Goal: Information Seeking & Learning: Check status

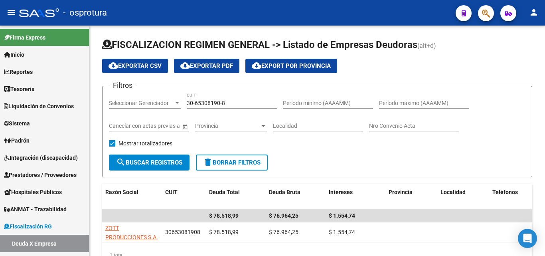
scroll to position [20, 0]
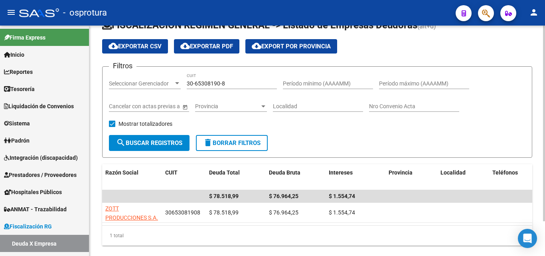
click at [242, 87] on div "30-65308190-8 CUIT" at bounding box center [232, 81] width 90 height 16
click at [242, 85] on input "30-65308190-8" at bounding box center [232, 83] width 90 height 7
paste input "71557011-0"
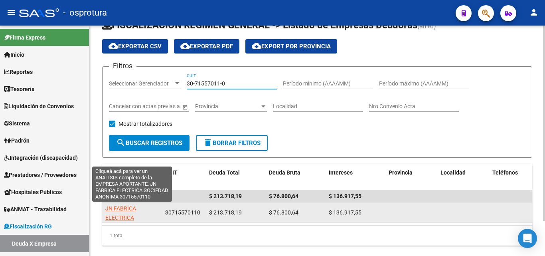
type input "30-71557011-0"
click at [131, 211] on span "JN FABRICA ELECTRICA SOCIEDAD ANONIMA" at bounding box center [131, 217] width 53 height 25
type textarea "30715570110"
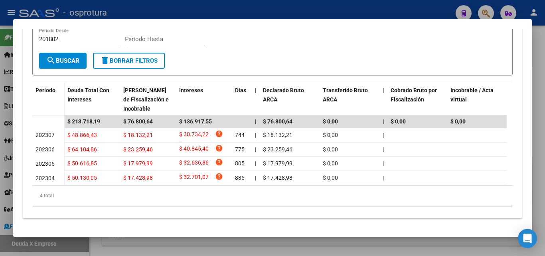
scroll to position [199, 0]
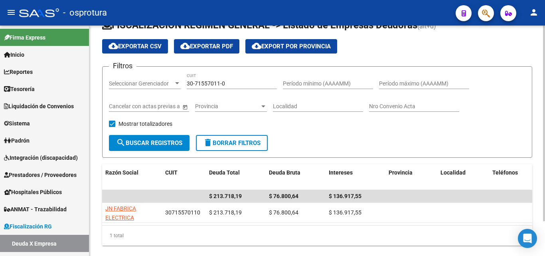
click at [233, 84] on input "30-71557011-0" at bounding box center [232, 83] width 90 height 7
paste input "0864075-8"
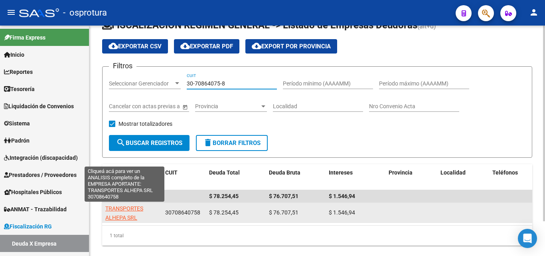
type input "30-70864075-8"
click at [131, 217] on span "TRANSPORTES ALHEPA SRL" at bounding box center [124, 213] width 38 height 16
type textarea "30708640758"
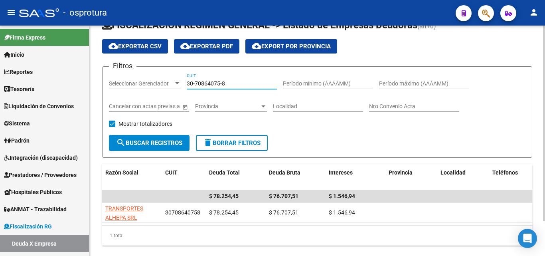
click at [236, 81] on input "30-70864075-8" at bounding box center [232, 83] width 90 height 7
paste input "67614907-0"
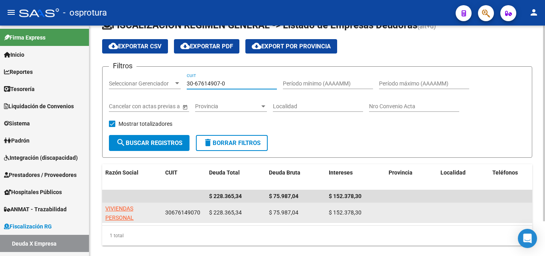
type input "30-67614907-0"
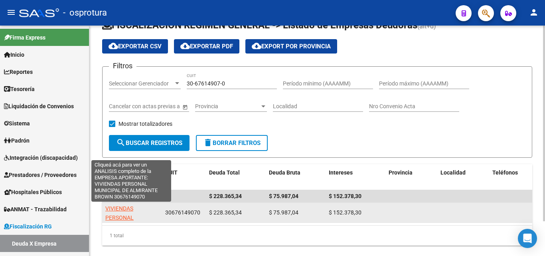
click at [126, 215] on span "VIVIENDAS PERSONAL MUNICIPAL DE [PERSON_NAME]" at bounding box center [126, 222] width 43 height 34
type textarea "30676149070"
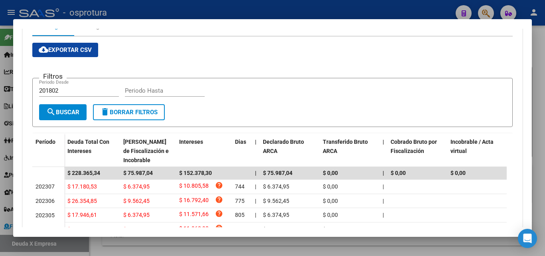
scroll to position [160, 0]
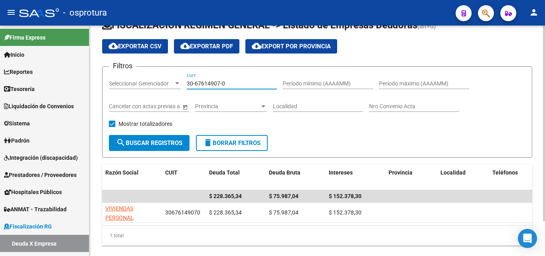
click at [229, 82] on input "30-67614907-0" at bounding box center [232, 83] width 90 height 7
paste input "71072109-9"
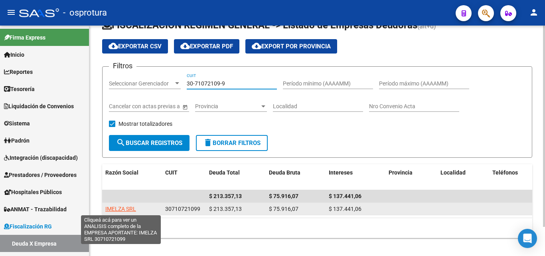
type input "30-71072109-9"
click at [128, 207] on span "IMELZA SRL" at bounding box center [120, 208] width 31 height 6
type textarea "30710721099"
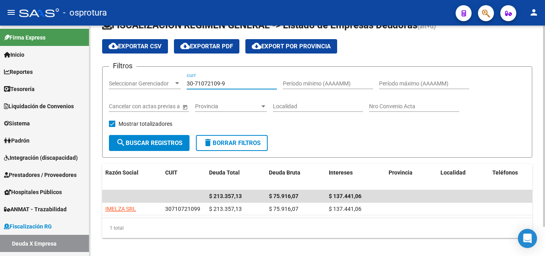
click at [235, 81] on input "30-71072109-9" at bounding box center [232, 83] width 90 height 7
paste input "0906110-7"
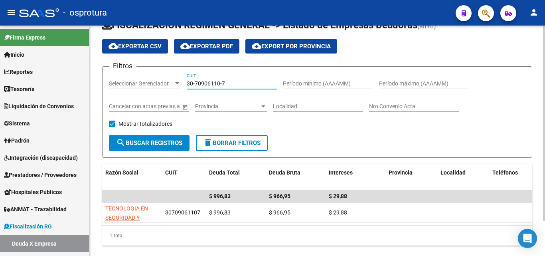
click at [241, 82] on input "30-70906110-7" at bounding box center [232, 83] width 90 height 7
paste input "159189"
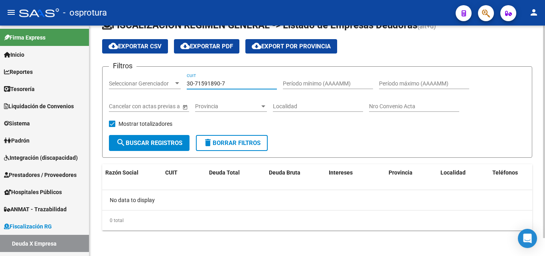
click at [237, 81] on input "30-71591890-7" at bounding box center [232, 83] width 90 height 7
paste input "763467-1"
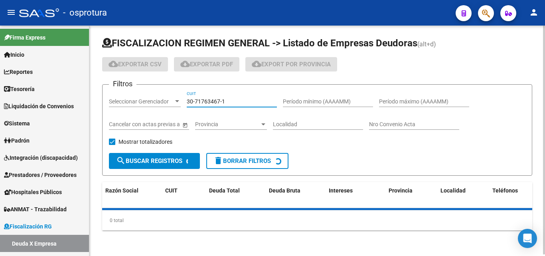
scroll to position [20, 0]
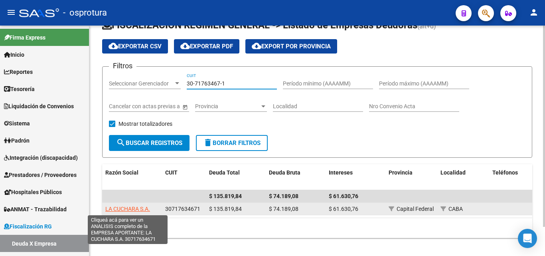
type input "30-71763467-1"
click at [138, 207] on span "LA CUCHARA S.A." at bounding box center [127, 208] width 45 height 6
type textarea "30717634671"
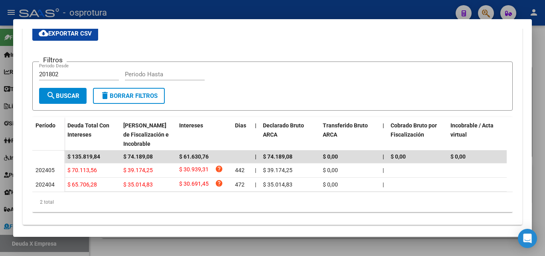
scroll to position [174, 0]
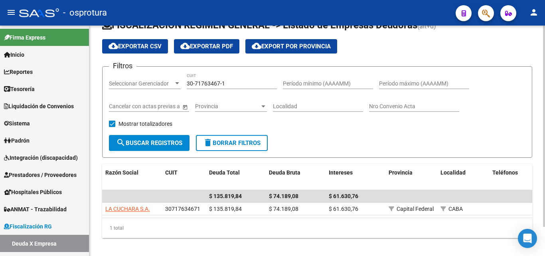
click at [237, 81] on input "30-71763467-1" at bounding box center [232, 83] width 90 height 7
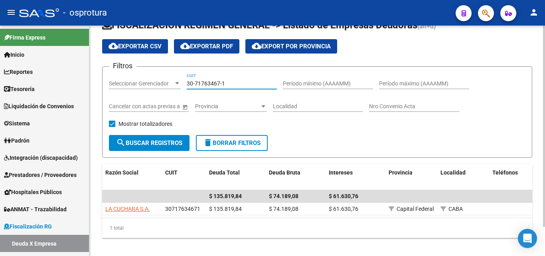
paste input "0758470-6"
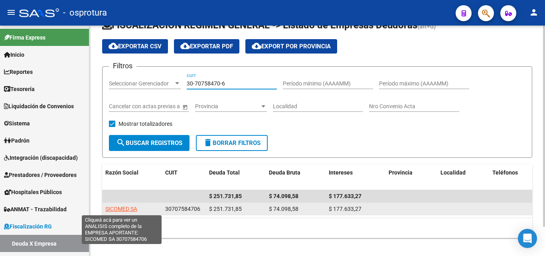
type input "30-70758470-6"
click at [130, 210] on span "SICOMED SA" at bounding box center [121, 208] width 32 height 6
type textarea "30707584706"
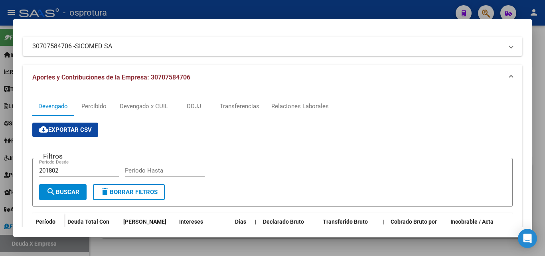
scroll to position [120, 0]
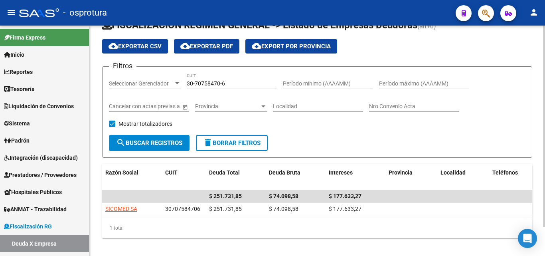
click at [231, 81] on input "30-70758470-6" at bounding box center [232, 83] width 90 height 7
paste input "988231-3"
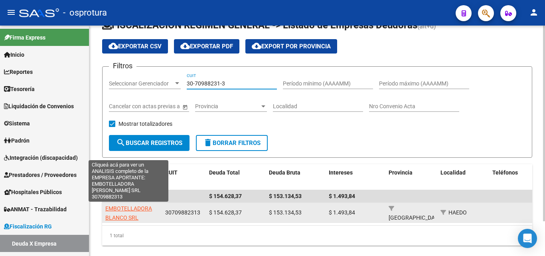
type input "30-70988231-3"
click at [121, 206] on span "EMBOTELLADORA BLANCO SRL" at bounding box center [128, 213] width 47 height 16
type textarea "30709882313"
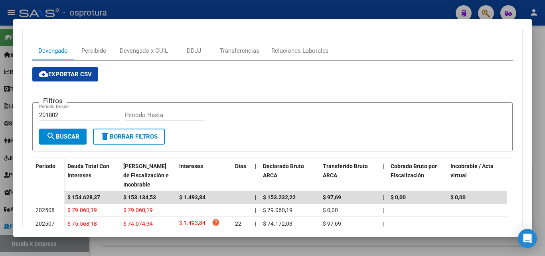
scroll to position [160, 0]
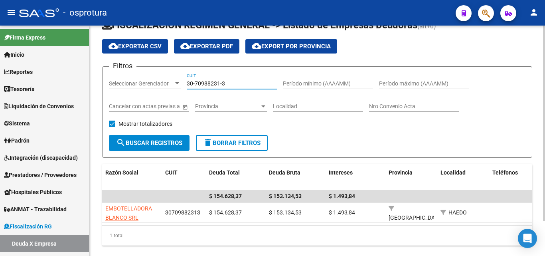
click at [251, 85] on input "30-70988231-3" at bounding box center [232, 83] width 90 height 7
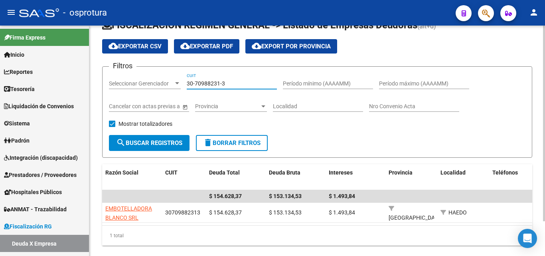
paste input "1543047-5"
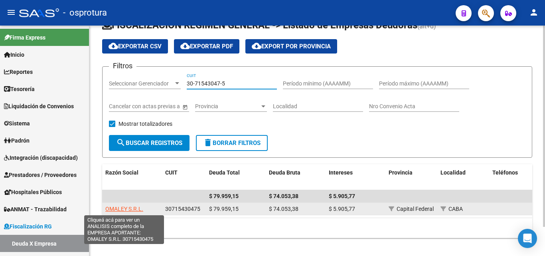
type input "30-71543047-5"
click at [130, 207] on span "OMALEY S.R.L." at bounding box center [124, 208] width 38 height 6
type textarea "30715430475"
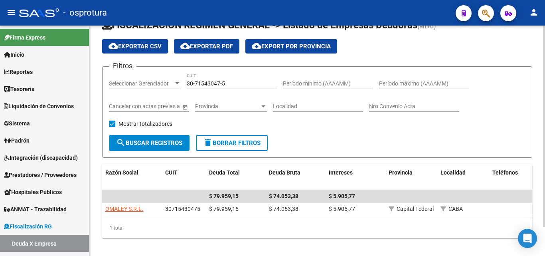
click at [235, 83] on input "30-71543047-5" at bounding box center [232, 83] width 90 height 7
paste input "3-70989589-9"
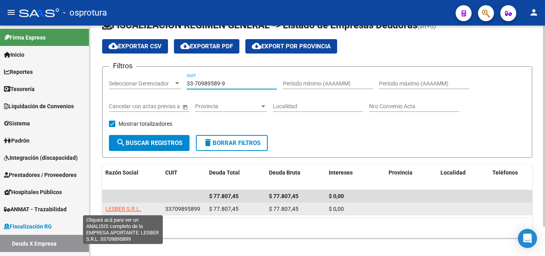
type input "33-70989589-9"
click at [134, 208] on span "LESBER S.R.L." at bounding box center [123, 208] width 36 height 6
type textarea "33709895899"
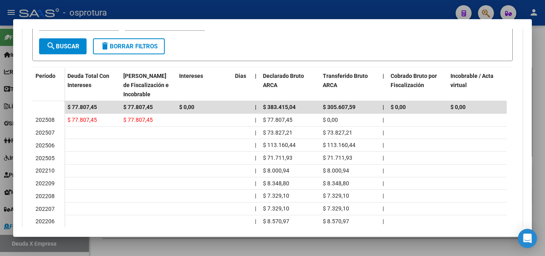
scroll to position [216, 0]
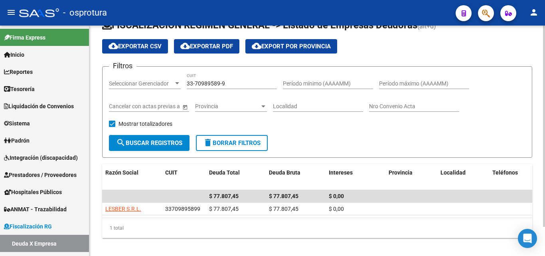
click at [238, 83] on input "33-70989589-9" at bounding box center [232, 83] width 90 height 7
paste input "0-71124230-5"
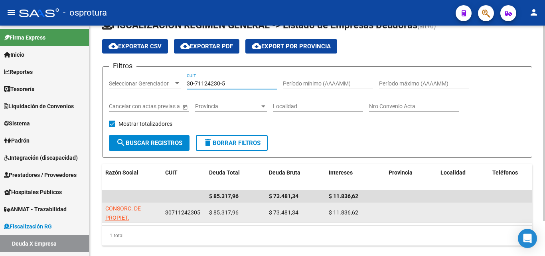
type input "30-71124230-5"
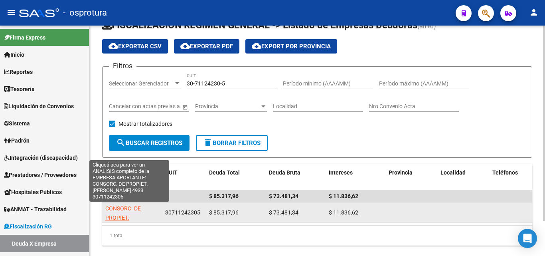
click at [127, 220] on span "CONSORC. DE PROPIET.[PERSON_NAME] 4933" at bounding box center [126, 222] width 43 height 34
type textarea "30711242305"
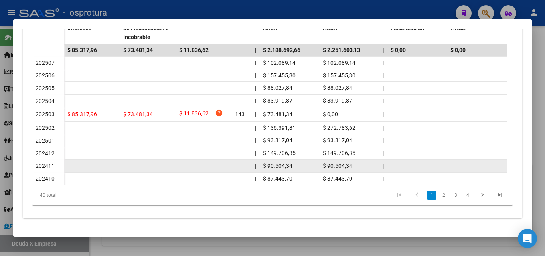
scroll to position [274, 0]
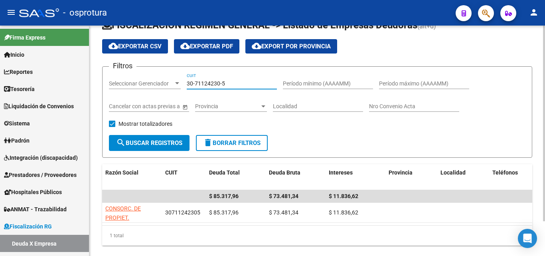
click at [225, 82] on input "30-71124230-5" at bounding box center [232, 83] width 90 height 7
click at [226, 82] on input "30-71124230-5" at bounding box center [232, 83] width 90 height 7
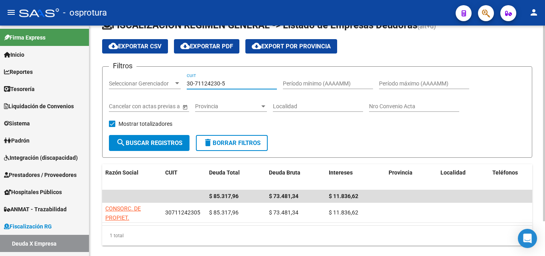
click at [226, 82] on input "30-71124230-5" at bounding box center [232, 83] width 90 height 7
paste input "20-95676461-1"
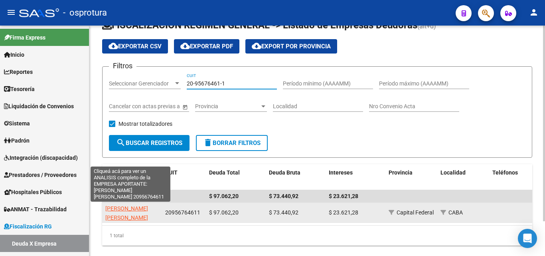
type input "20-95676461-1"
click at [133, 216] on span "[PERSON_NAME] [PERSON_NAME]" at bounding box center [126, 213] width 43 height 16
type textarea "20956764611"
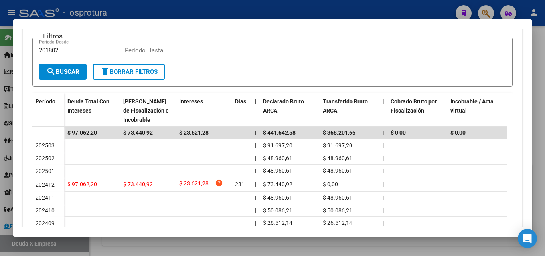
scroll to position [199, 0]
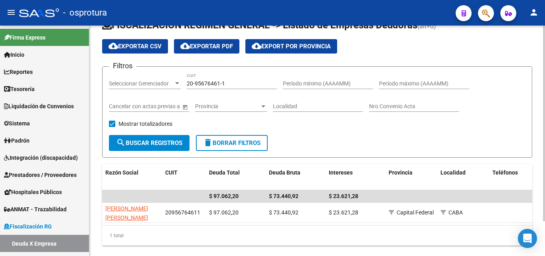
click at [233, 83] on input "20-95676461-1" at bounding box center [232, 83] width 90 height 7
paste input "4016459-2"
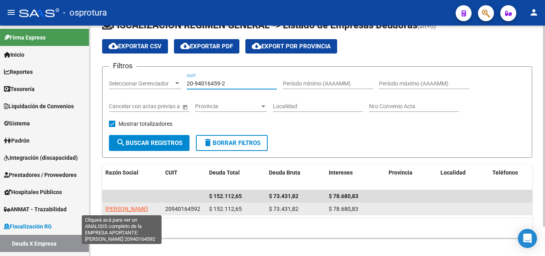
type input "20-94016459-2"
click at [127, 207] on span "[PERSON_NAME]" at bounding box center [126, 208] width 43 height 6
type textarea "20940164592"
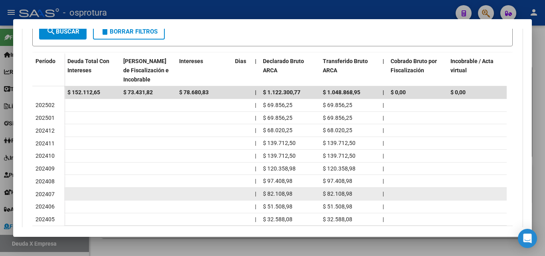
scroll to position [192, 0]
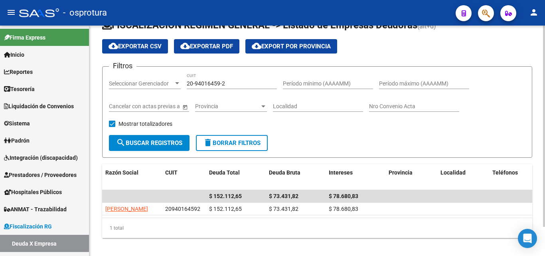
click at [228, 85] on input "20-94016459-2" at bounding box center [232, 83] width 90 height 7
paste input "30-71460676-6"
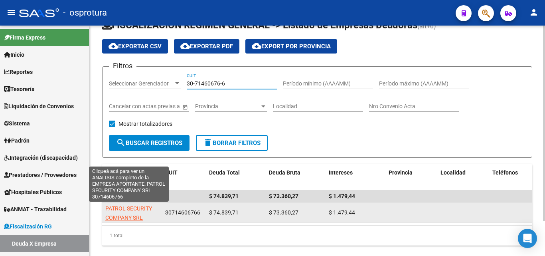
type input "30-71460676-6"
click at [132, 207] on span "PATROL SECURITY COMPANY SRL" at bounding box center [128, 213] width 47 height 16
type textarea "30714606766"
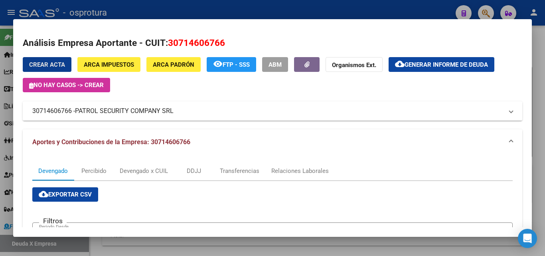
scroll to position [160, 0]
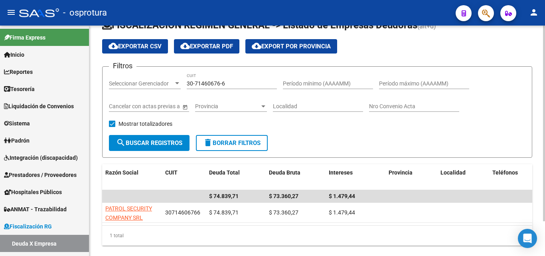
click at [229, 79] on div "30-71460676-6 CUIT" at bounding box center [232, 81] width 90 height 16
click at [230, 81] on input "30-71460676-6" at bounding box center [232, 83] width 90 height 7
paste input "539901-2"
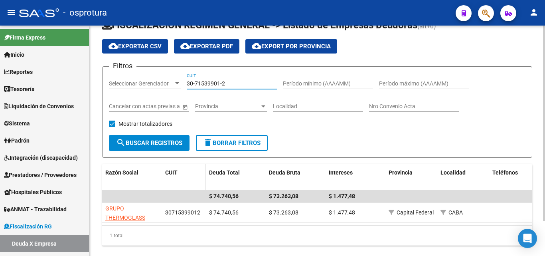
drag, startPoint x: 230, startPoint y: 81, endPoint x: 189, endPoint y: 171, distance: 99.3
click at [230, 81] on input "30-71539901-2" at bounding box center [232, 83] width 90 height 7
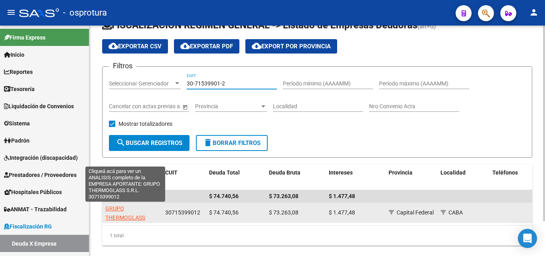
type input "30-71539901-2"
click at [128, 218] on span "GRUPO THERMOGLASS S.R.L." at bounding box center [125, 217] width 40 height 25
type textarea "30715399012"
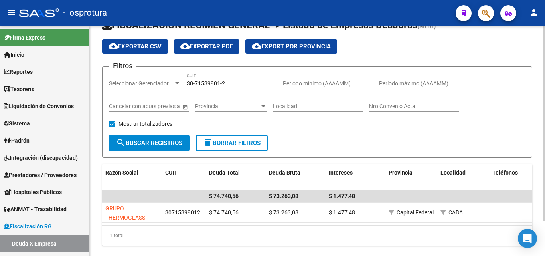
click at [237, 84] on input "30-71539901-2" at bounding box center [232, 83] width 90 height 7
paste input "68544438-7"
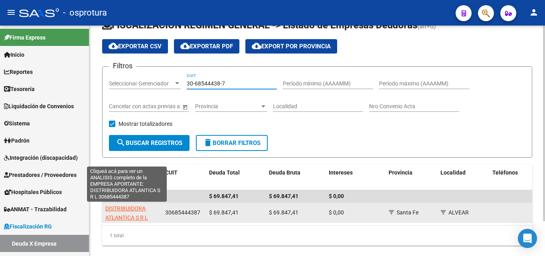
type input "30-68544438-7"
click at [142, 218] on span "DISTRIBUIDORA ATLANTICA S R L" at bounding box center [126, 213] width 43 height 16
type textarea "30685444387"
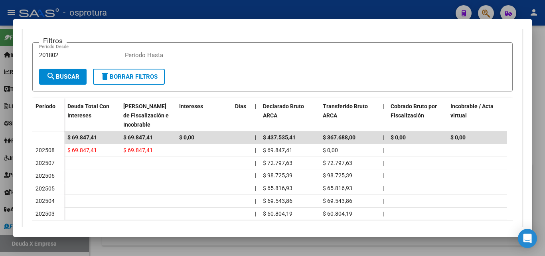
scroll to position [199, 0]
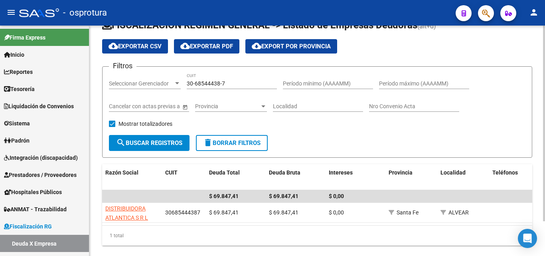
click at [229, 82] on input "30-68544438-7" at bounding box center [232, 83] width 90 height 7
paste input "71070541"
click at [230, 81] on input "30-71070541-7" at bounding box center [232, 83] width 90 height 7
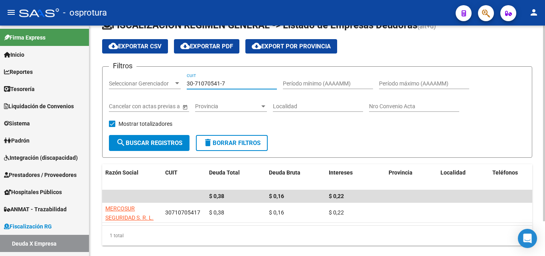
click at [230, 80] on input "30-71070541-7" at bounding box center [232, 83] width 90 height 7
paste input "43855-9"
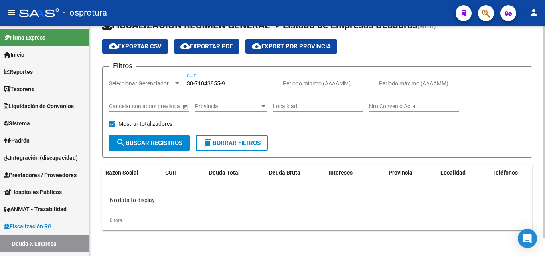
click at [243, 84] on input "30-71043855-9" at bounding box center [232, 83] width 90 height 7
paste input "0872575-3"
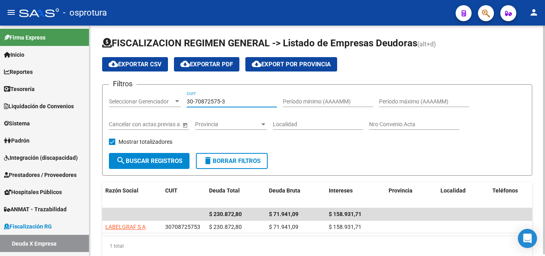
scroll to position [20, 0]
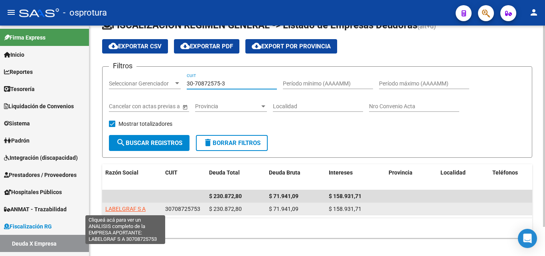
type input "30-70872575-3"
click at [134, 207] on span "LABELGRAF S A" at bounding box center [125, 208] width 40 height 6
type textarea "30708725753"
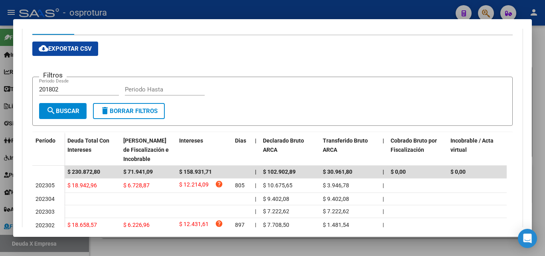
scroll to position [160, 0]
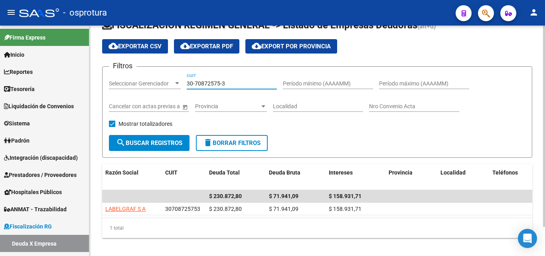
click at [229, 83] on input "30-70872575-3" at bounding box center [232, 83] width 90 height 7
paste input "20-92423765-2"
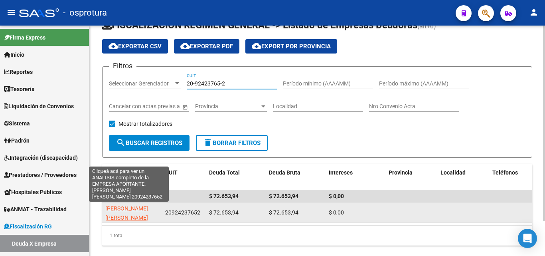
type input "20-92423765-2"
click at [143, 205] on span "[PERSON_NAME] [PERSON_NAME]" at bounding box center [126, 213] width 43 height 16
type textarea "20924237652"
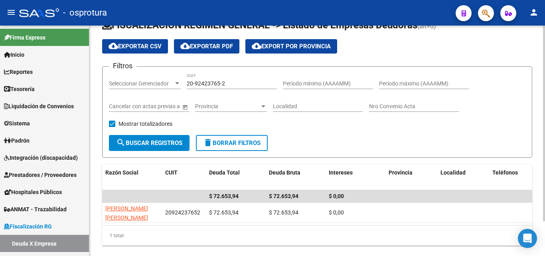
click at [250, 82] on input "20-92423765-2" at bounding box center [232, 83] width 90 height 7
paste input "30-70815077-7"
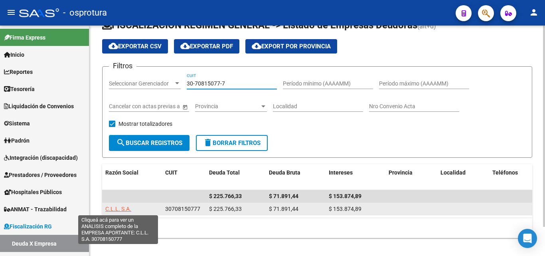
type input "30-70815077-7"
click at [130, 205] on span "C.L.L. S.A." at bounding box center [118, 208] width 26 height 6
type textarea "30708150777"
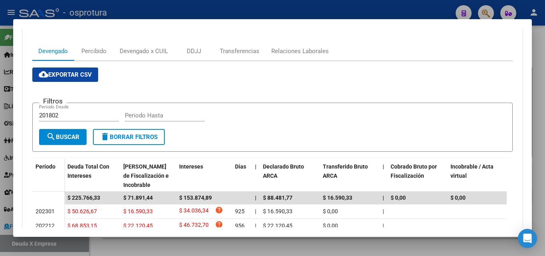
scroll to position [199, 0]
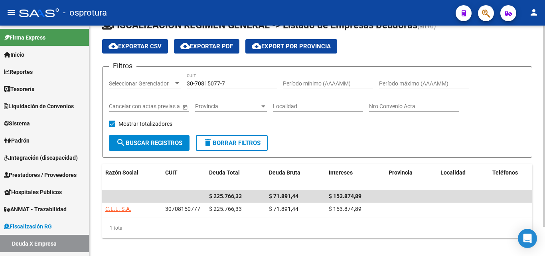
click at [232, 85] on input "30-70815077-7" at bounding box center [232, 83] width 90 height 7
paste input "60170262-9"
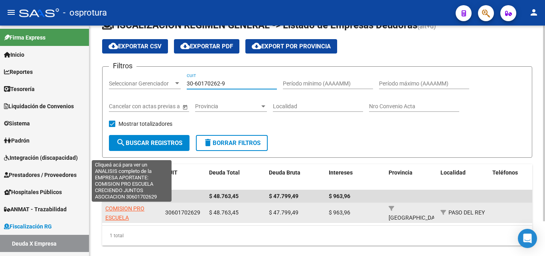
type input "30-60170262-9"
click at [137, 207] on span "COMISION PRO ESCUELA CRECIENDO JUNTOS ASOCIACION" at bounding box center [131, 222] width 53 height 34
type textarea "30601702629"
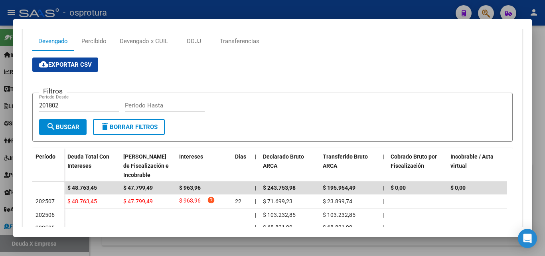
scroll to position [160, 0]
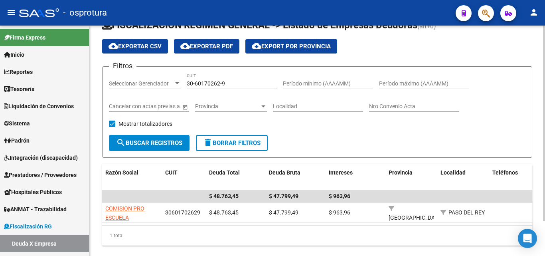
click at [244, 85] on input "30-60170262-9" at bounding box center [232, 83] width 90 height 7
paste input "54577578-2"
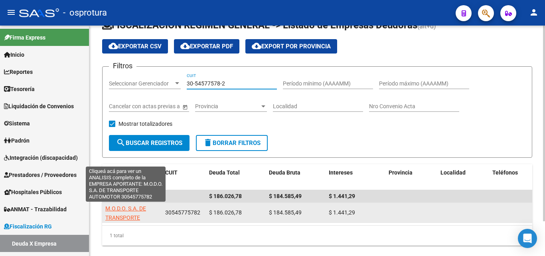
type input "30-54577578-2"
click at [124, 214] on span "M.O.D.O. S.A. DE TRANSPORTE AUTOMOTOR" at bounding box center [125, 217] width 41 height 25
type textarea "30545775782"
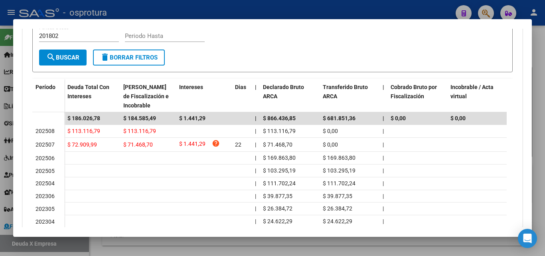
scroll to position [199, 0]
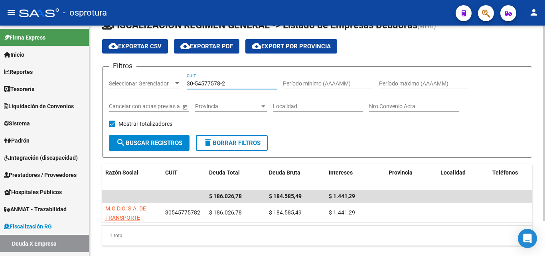
click at [238, 83] on input "30-54577578-2" at bounding box center [232, 83] width 90 height 7
paste input "20-27334586-9"
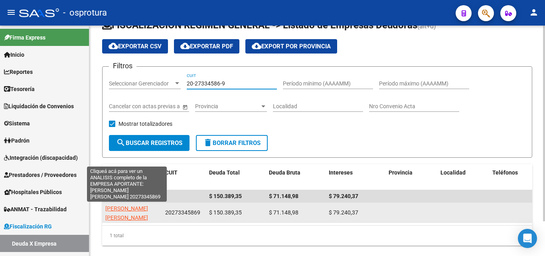
type input "20-27334586-9"
click at [143, 209] on span "[PERSON_NAME] [PERSON_NAME]" at bounding box center [126, 213] width 43 height 16
type textarea "20273345869"
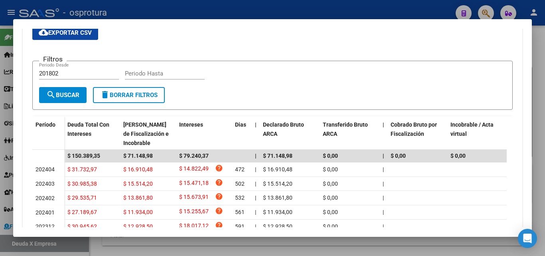
scroll to position [160, 0]
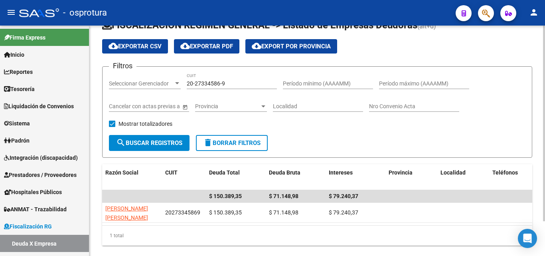
click at [238, 84] on input "20-27334586-9" at bounding box center [232, 83] width 90 height 7
paste input "30-62309998-5"
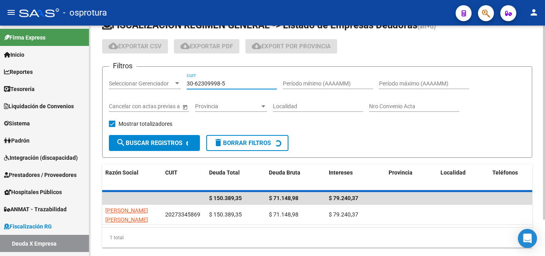
type input "30-62309998-5"
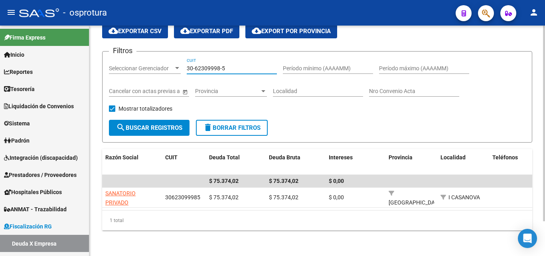
scroll to position [41, 0]
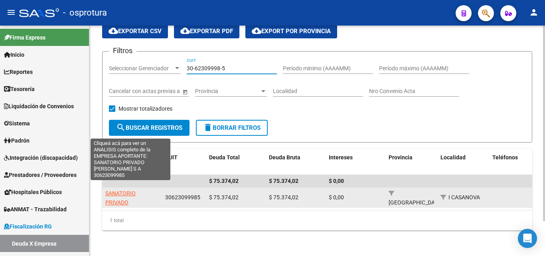
click at [143, 197] on span "SANATORIO PRIVADO [PERSON_NAME] S A" at bounding box center [131, 202] width 52 height 25
type textarea "30623099985"
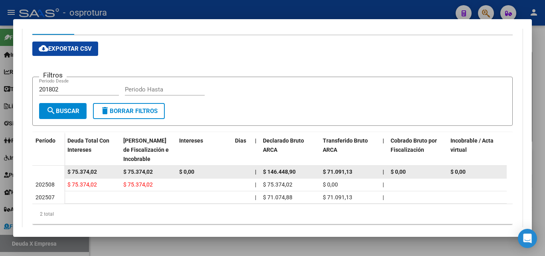
scroll to position [160, 0]
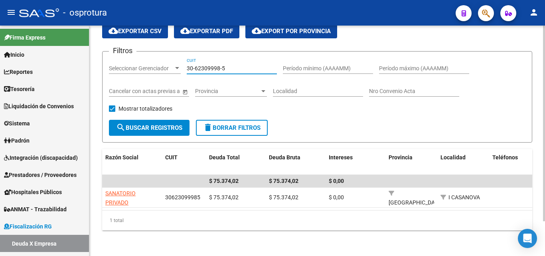
click at [246, 65] on input "30-62309998-5" at bounding box center [232, 68] width 90 height 7
paste input "71769314-7"
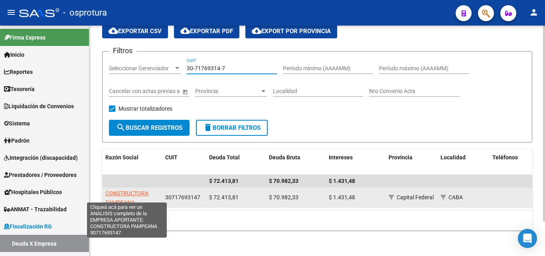
type input "30-71769314-7"
click at [138, 190] on span "CONSTRUCTORA PAMPEANA" at bounding box center [126, 198] width 43 height 16
type textarea "30717693147"
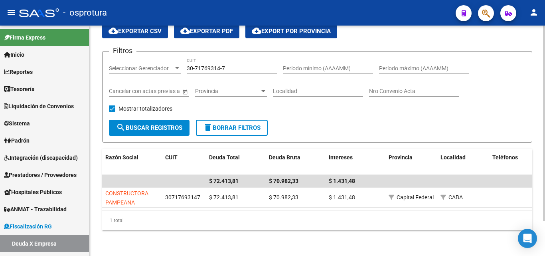
click at [243, 65] on input "30-71769314-7" at bounding box center [232, 68] width 90 height 7
paste input "457951-3"
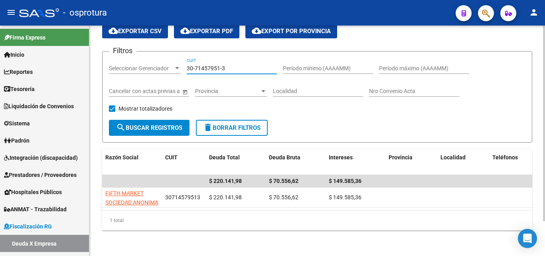
type input "30-71457951-3"
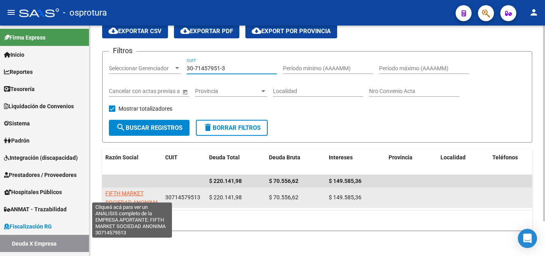
click at [126, 195] on span "FIFTH MARKET SOCIEDAD ANONIMA" at bounding box center [131, 198] width 53 height 16
type textarea "30714579513"
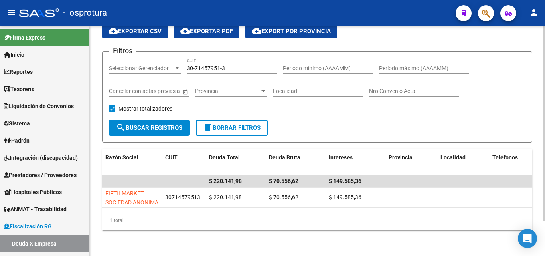
click at [235, 65] on input "30-71457951-3" at bounding box center [232, 68] width 90 height 7
paste input "59741934-8"
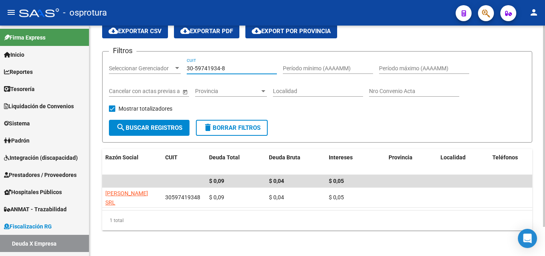
scroll to position [34, 0]
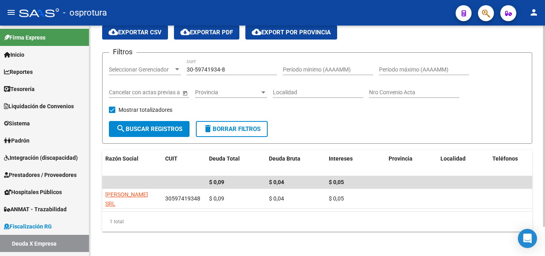
click at [235, 64] on div "30-59741934-8 CUIT" at bounding box center [232, 67] width 90 height 16
click at [235, 66] on div "30-59741934-8 CUIT" at bounding box center [232, 67] width 90 height 16
click at [235, 66] on input "30-59741934-8" at bounding box center [232, 69] width 90 height 7
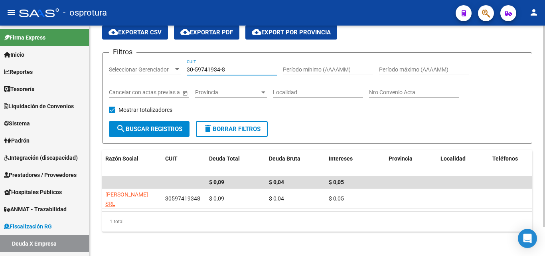
paste input "70960590-5"
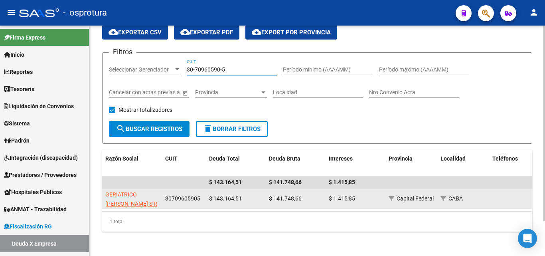
type input "30-70960590-5"
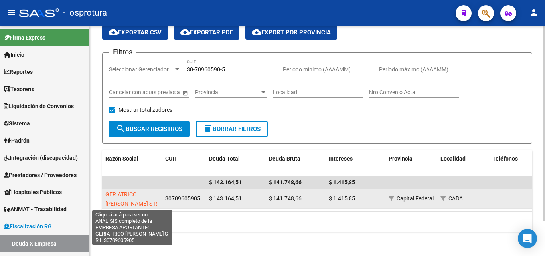
click at [142, 193] on span "GERIATRICO [PERSON_NAME] S R L" at bounding box center [131, 203] width 52 height 25
type textarea "30709605905"
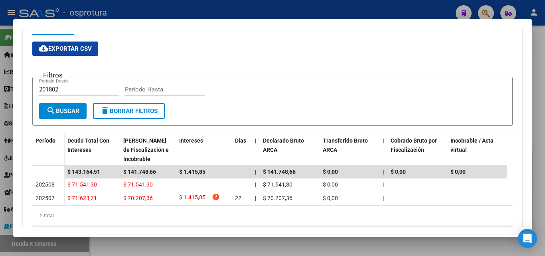
scroll to position [160, 0]
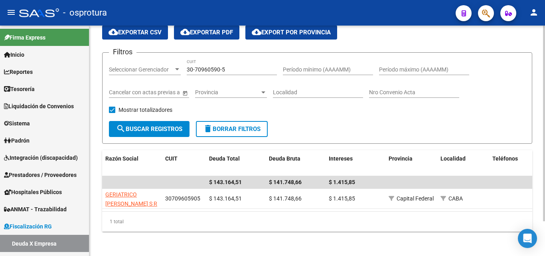
click at [235, 67] on input "30-70960590-5" at bounding box center [232, 69] width 90 height 7
paste input "20-21672665-1"
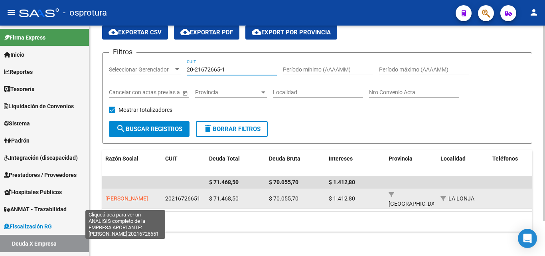
type input "20-21672665-1"
click at [122, 195] on span "[PERSON_NAME]" at bounding box center [126, 198] width 43 height 6
type textarea "20216726651"
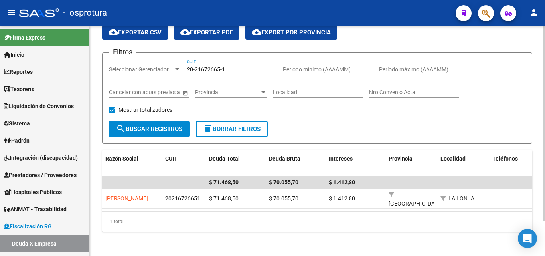
click at [234, 66] on input "20-21672665-1" at bounding box center [232, 69] width 90 height 7
paste input "30-71531819-5"
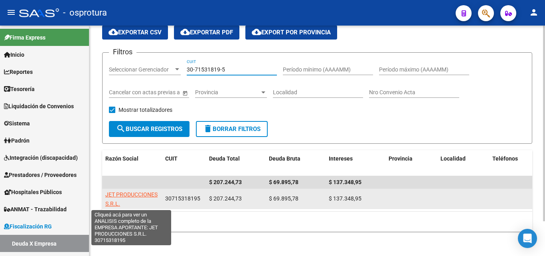
type input "30-71531819-5"
click at [134, 195] on span "JET PRODUCCIONES S.R.L." at bounding box center [131, 199] width 52 height 16
type textarea "30715318195"
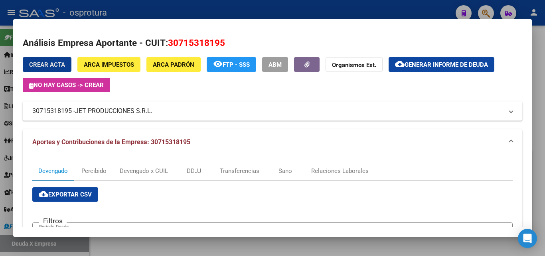
scroll to position [120, 0]
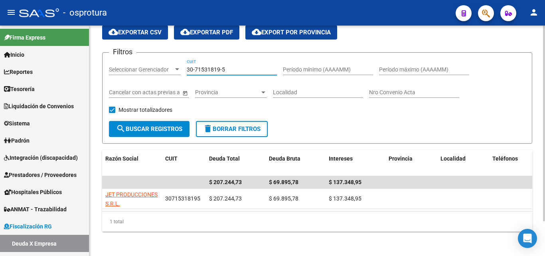
click at [232, 71] on input "30-71531819-5" at bounding box center [232, 69] width 90 height 7
paste input "54612765-2"
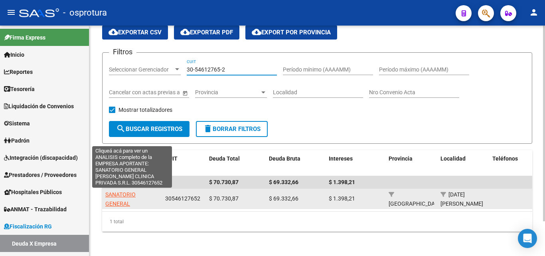
type input "30-54612765-2"
click at [132, 196] on span "SANATORIO GENERAL [PERSON_NAME] CLINICA PRIVADA S.R.L." at bounding box center [127, 212] width 45 height 43
type textarea "30546127652"
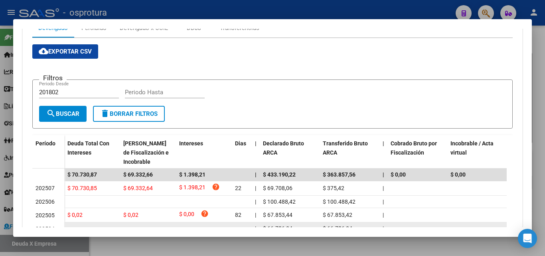
scroll to position [199, 0]
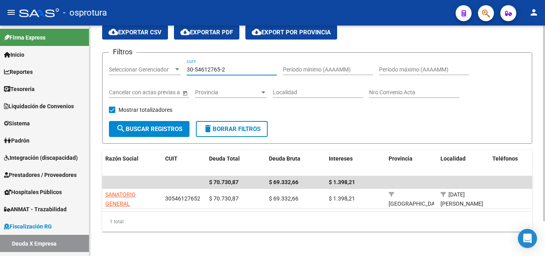
click at [233, 71] on input "30-54612765-2" at bounding box center [232, 69] width 90 height 7
paste input "69017223-9"
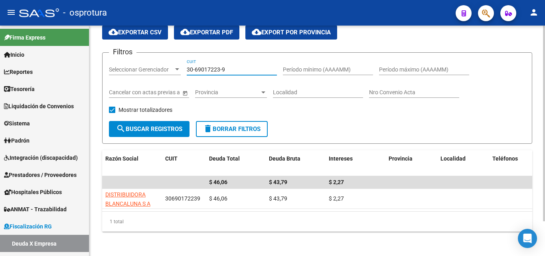
click at [229, 67] on input "30-69017223-9" at bounding box center [232, 69] width 90 height 7
paste input "71504684-5"
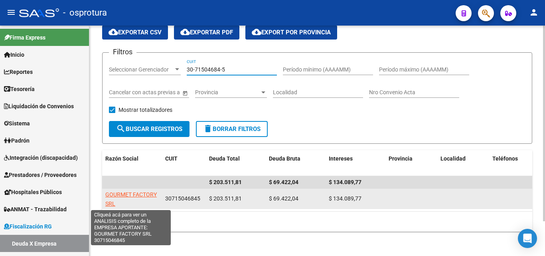
type input "30-71504684-5"
click at [132, 192] on span "GOURMET FACTORY SRL" at bounding box center [130, 199] width 51 height 16
type textarea "30715046845"
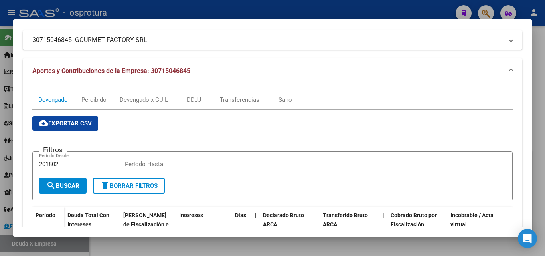
scroll to position [160, 0]
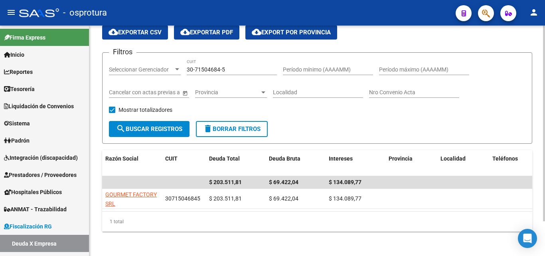
click at [244, 69] on input "30-71504684-5" at bounding box center [232, 69] width 90 height 7
paste input "0928952-3"
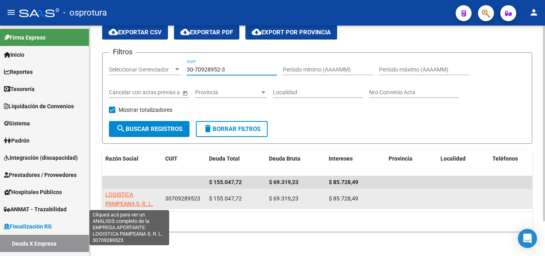
type input "30-70928952-3"
click at [137, 201] on span "LOGISTICA PAMPEANA S. R. L." at bounding box center [129, 199] width 48 height 16
type textarea "30709289523"
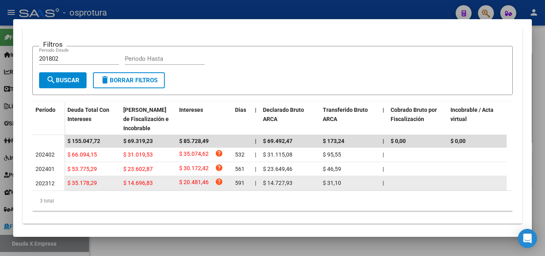
scroll to position [189, 0]
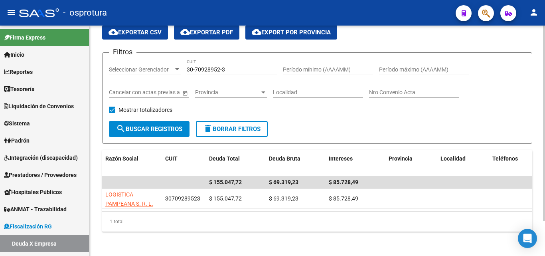
click at [230, 68] on input "30-70928952-3" at bounding box center [232, 69] width 90 height 7
paste input "1732220"
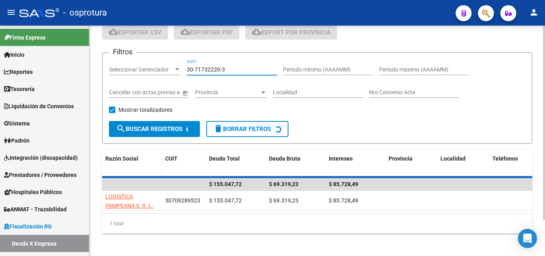
scroll to position [20, 0]
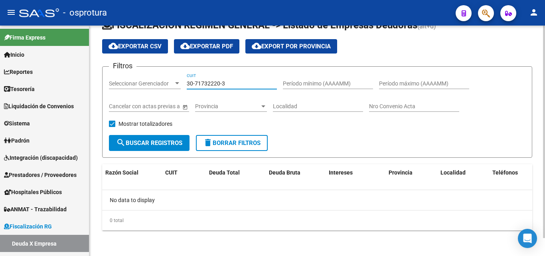
click at [245, 85] on input "30-71732220-3" at bounding box center [232, 83] width 90 height 7
paste input "3-71505371-9"
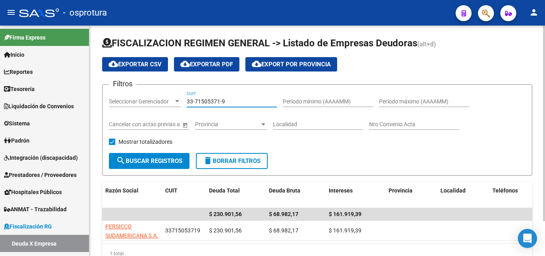
scroll to position [34, 0]
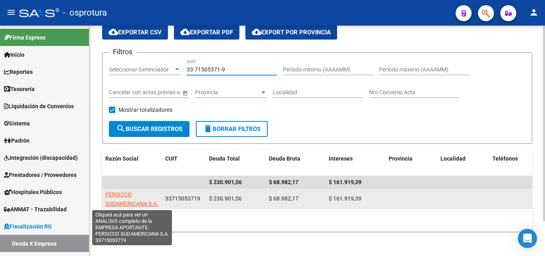
type input "33-71505371-9"
click at [128, 200] on span "PERSICCO SUDAMERICANA S.A." at bounding box center [131, 199] width 53 height 16
type textarea "33715053719"
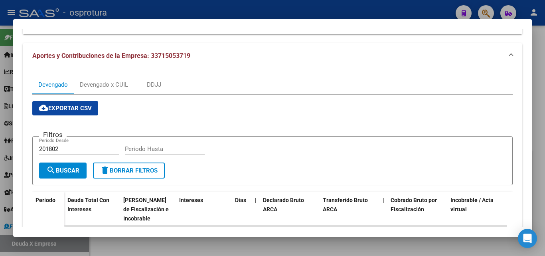
scroll to position [160, 0]
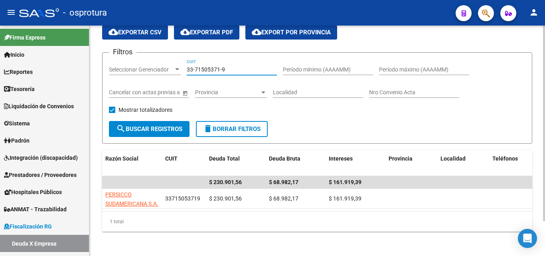
click at [233, 71] on input "33-71505371-9" at bounding box center [232, 69] width 90 height 7
paste input "0-71405066-0"
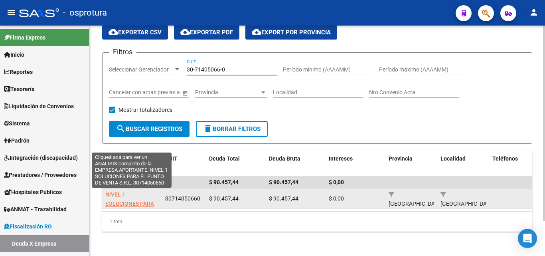
type input "30-71405066-0"
click at [118, 205] on span "NIVEL 1 SOLUCIONES PARA EL PUNTO DE VENTA S.R.L." at bounding box center [131, 208] width 52 height 34
type textarea "30714050660"
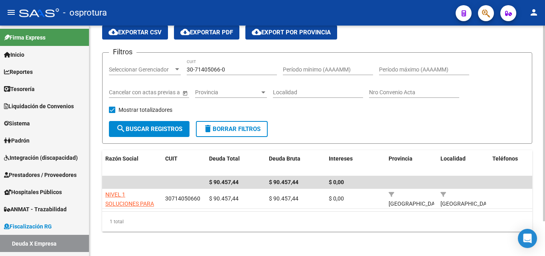
click at [226, 67] on input "30-71405066-0" at bounding box center [232, 69] width 90 height 7
paste input "0919396-8"
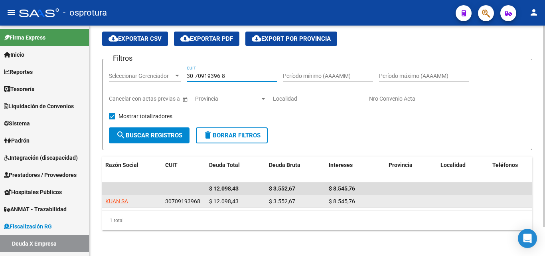
type input "30-70919396-8"
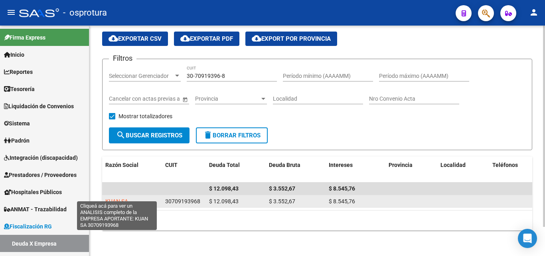
click at [118, 198] on span "KUAN SA" at bounding box center [116, 201] width 23 height 6
type textarea "30709193968"
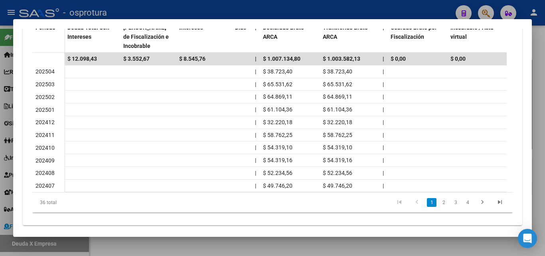
scroll to position [272, 0]
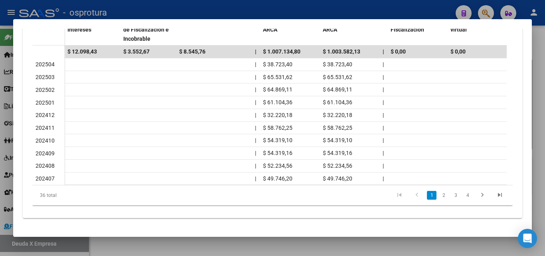
click at [439, 197] on link "2" at bounding box center [444, 195] width 10 height 9
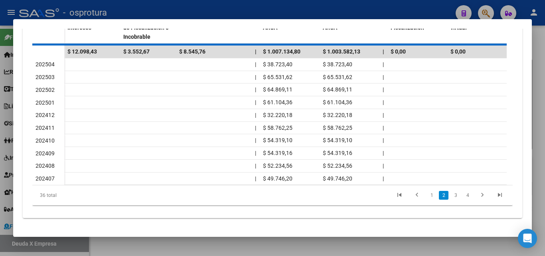
click at [437, 197] on div "36 total 1 2 3 4" at bounding box center [272, 195] width 480 height 20
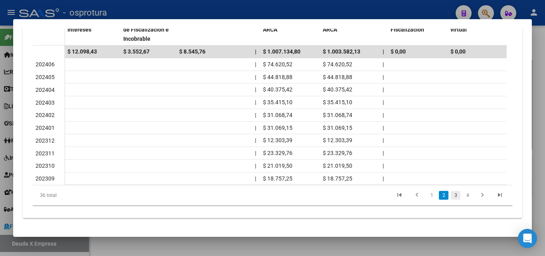
click at [451, 199] on link "3" at bounding box center [456, 195] width 10 height 9
click at [463, 197] on link "4" at bounding box center [468, 195] width 10 height 9
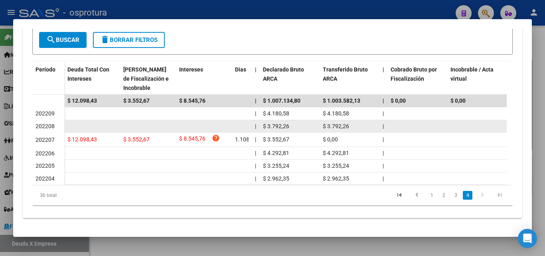
scroll to position [223, 0]
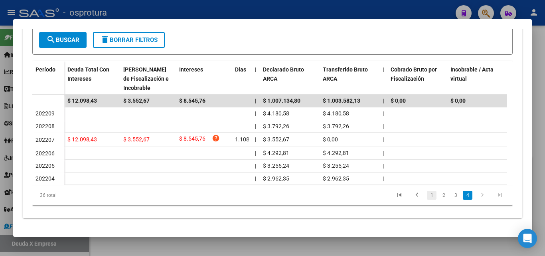
click at [427, 195] on link "1" at bounding box center [432, 195] width 10 height 9
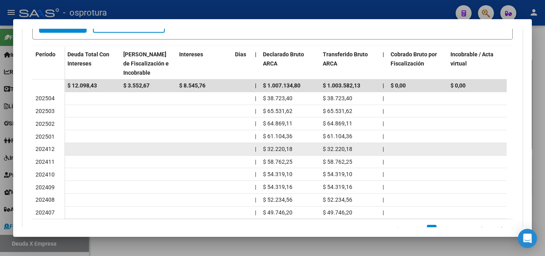
scroll to position [224, 0]
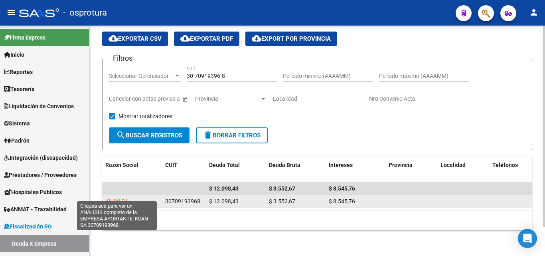
click at [124, 198] on span "KUAN SA" at bounding box center [116, 201] width 23 height 6
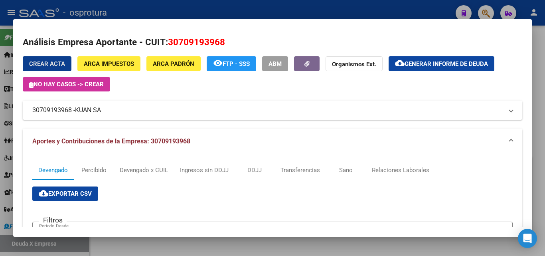
scroll to position [0, 0]
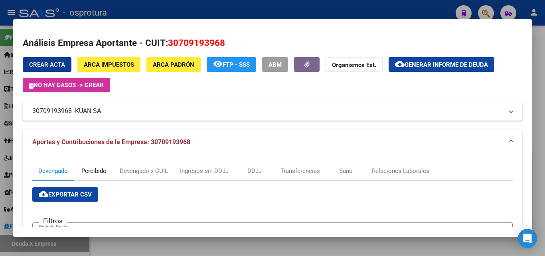
drag, startPoint x: 105, startPoint y: 171, endPoint x: 139, endPoint y: 171, distance: 34.3
click at [104, 171] on div "Percibido" at bounding box center [93, 170] width 25 height 9
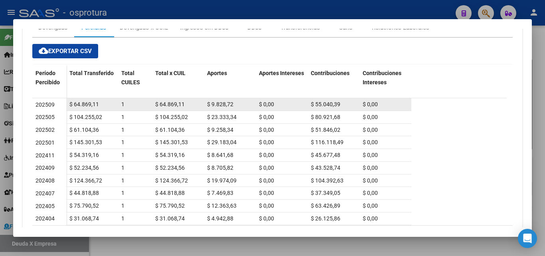
scroll to position [103, 0]
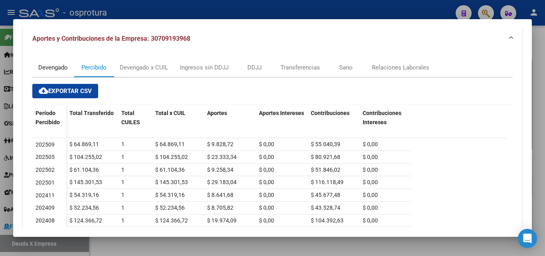
click at [60, 70] on div "Devengado" at bounding box center [53, 67] width 30 height 9
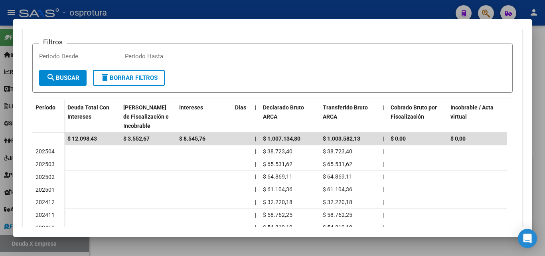
scroll to position [160, 0]
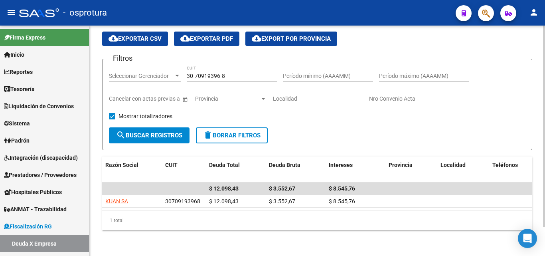
click at [230, 73] on input "30-70919396-8" at bounding box center [232, 76] width 90 height 7
paste input "1766817-7"
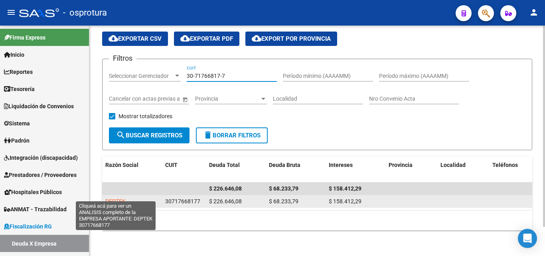
type input "30-71766817-7"
click at [118, 198] on span "DEPTEK" at bounding box center [115, 201] width 20 height 6
type textarea "30717668177"
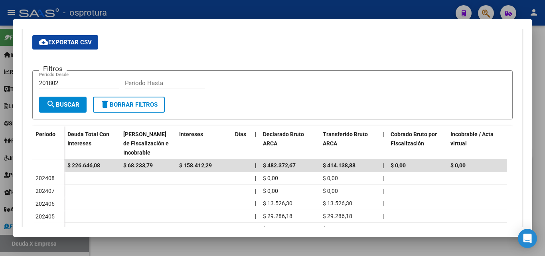
scroll to position [199, 0]
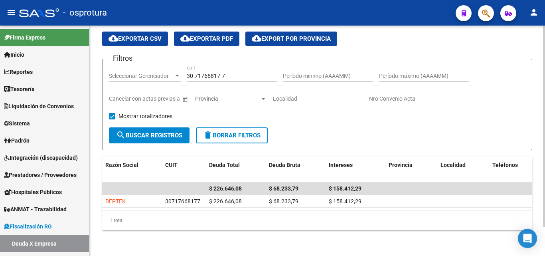
click at [229, 73] on input "30-71766817-7" at bounding box center [232, 76] width 90 height 7
paste input "637785-3"
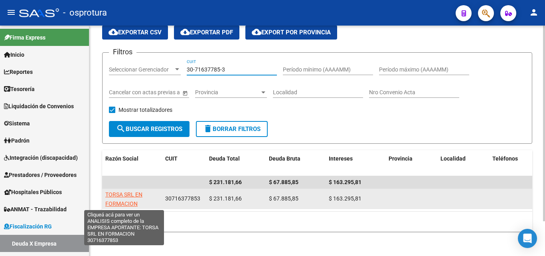
type input "30-71637785-3"
click at [127, 197] on span "TORSA SRL EN FORMACION" at bounding box center [123, 199] width 37 height 16
type textarea "30716377853"
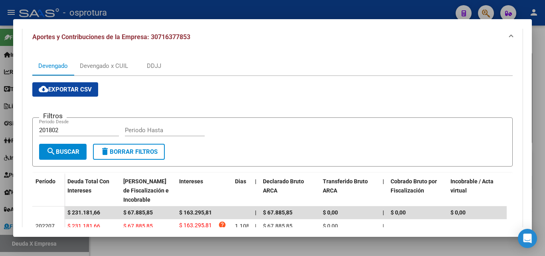
scroll to position [120, 0]
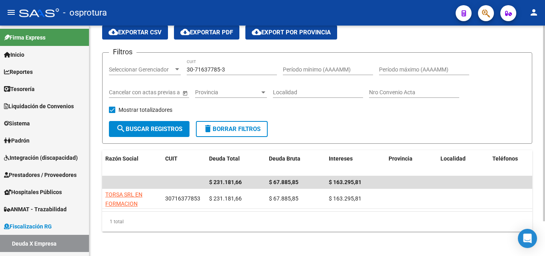
click at [241, 71] on input "30-71637785-3" at bounding box center [232, 69] width 90 height 7
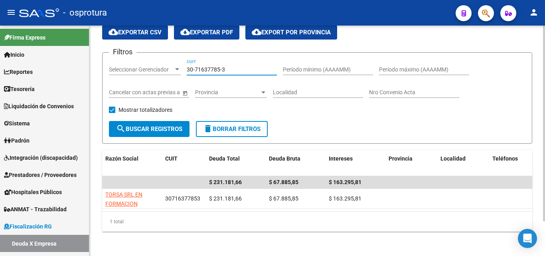
paste input "786511-8"
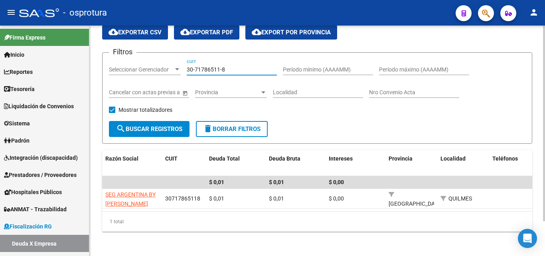
click at [234, 67] on input "30-71786511-8" at bounding box center [232, 69] width 90 height 7
paste input "69881402-7"
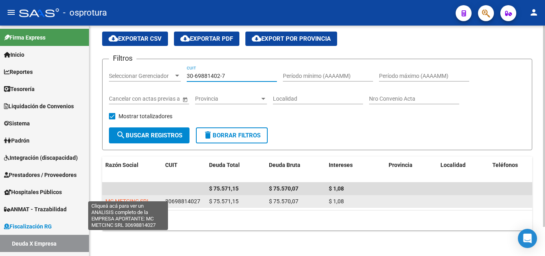
type input "30-69881402-7"
click at [137, 198] on span "MC METCINC SRL" at bounding box center [127, 201] width 45 height 6
type textarea "30698814027"
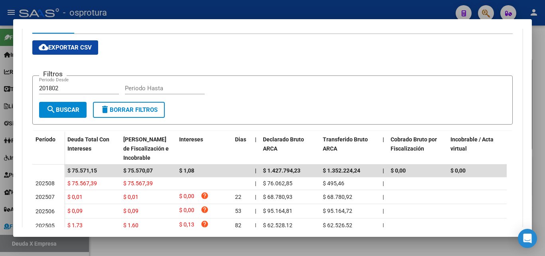
scroll to position [199, 0]
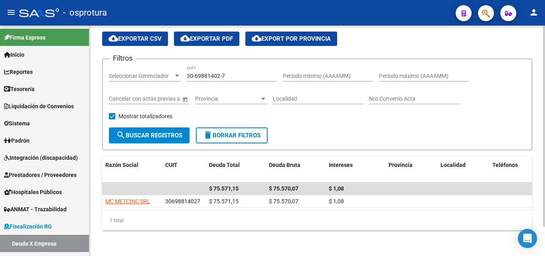
click at [231, 73] on input "30-69881402-7" at bounding box center [232, 76] width 90 height 7
paste input "53841210-0"
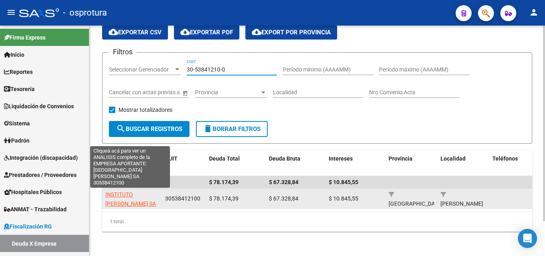
type input "30-53841210-0"
click at [142, 201] on span "INSTITUTO [PERSON_NAME] SA" at bounding box center [130, 199] width 51 height 16
type textarea "30538412100"
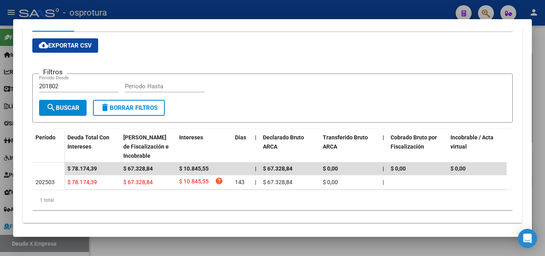
scroll to position [160, 0]
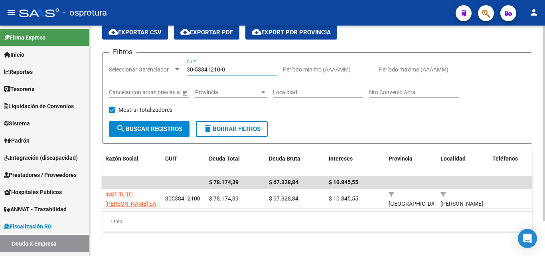
click at [229, 67] on input "30-53841210-0" at bounding box center [232, 69] width 90 height 7
paste input "27-94030614-6"
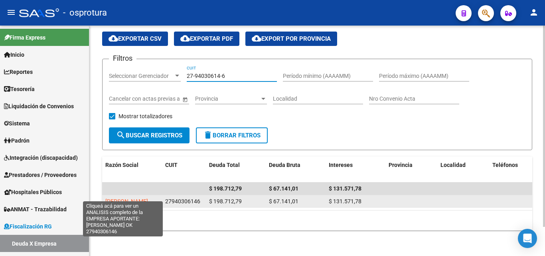
type input "27-94030614-6"
click at [135, 198] on span "[PERSON_NAME]" at bounding box center [126, 201] width 43 height 6
type textarea "27940306146"
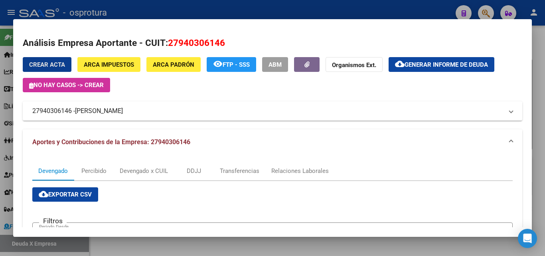
scroll to position [136, 0]
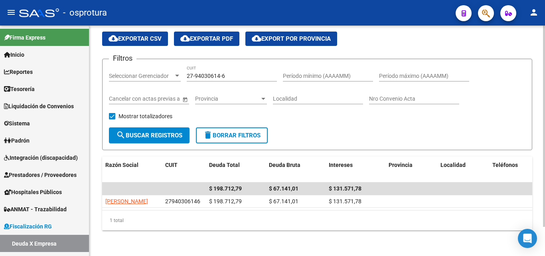
click at [235, 73] on input "27-94030614-6" at bounding box center [232, 76] width 90 height 7
paste input "30-70776631"
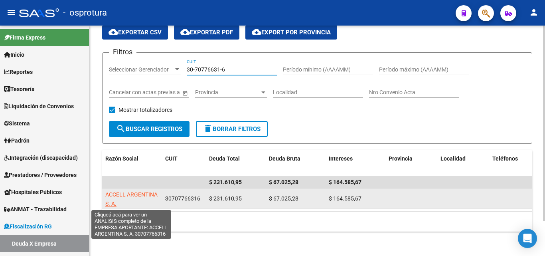
type input "30-70776631-6"
click at [132, 196] on span "ACCELL ARGENTINA S. A." at bounding box center [131, 199] width 52 height 16
type textarea "30707766316"
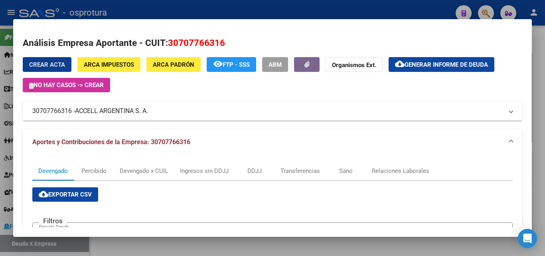
scroll to position [160, 0]
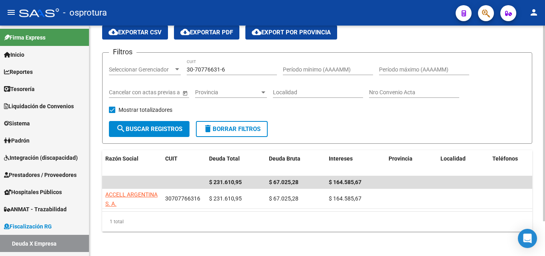
click at [241, 72] on input "30-70776631-6" at bounding box center [232, 69] width 90 height 7
paste input "31231-5"
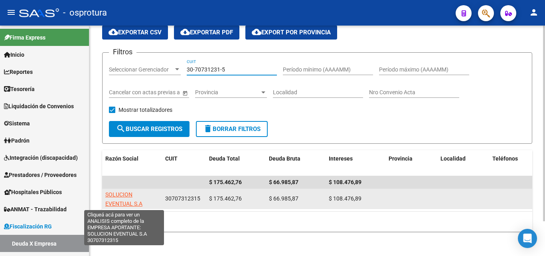
type input "30-70731231-5"
click at [132, 205] on span "SOLUCION EVENTUAL S.A" at bounding box center [123, 199] width 37 height 16
type textarea "30707312315"
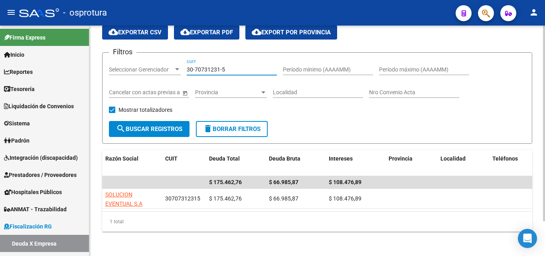
click at [236, 70] on input "30-70731231-5" at bounding box center [232, 69] width 90 height 7
paste input "1534525-7"
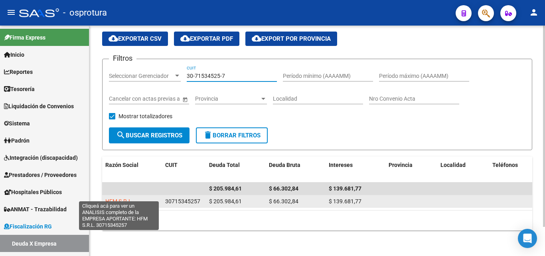
type input "30-71534525-7"
click at [132, 198] on span "HFM S.R.L." at bounding box center [119, 201] width 28 height 6
type textarea "30715345257"
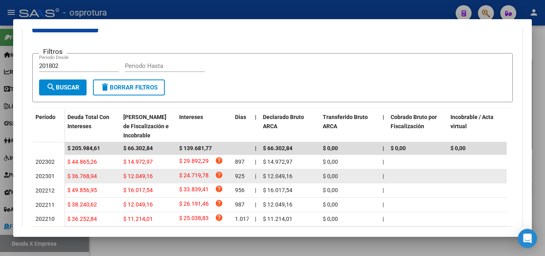
scroll to position [218, 0]
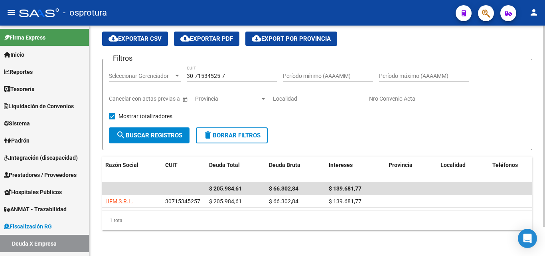
click at [227, 73] on input "30-71534525-7" at bounding box center [232, 76] width 90 height 7
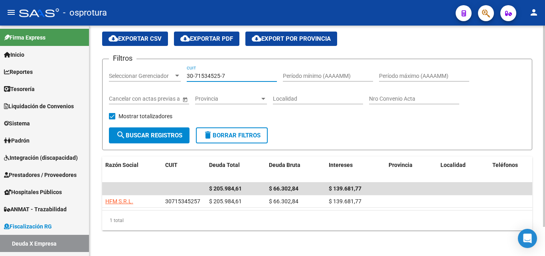
paste input "20-18400732-1"
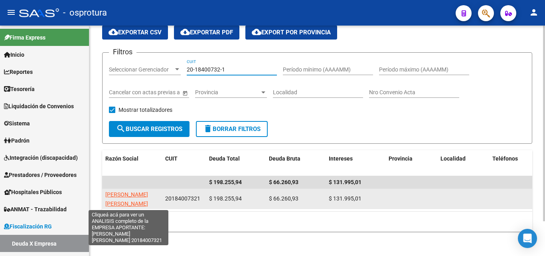
type input "20-18400732-1"
click at [126, 195] on span "[PERSON_NAME] [PERSON_NAME]" at bounding box center [126, 199] width 43 height 16
type textarea "20184007321"
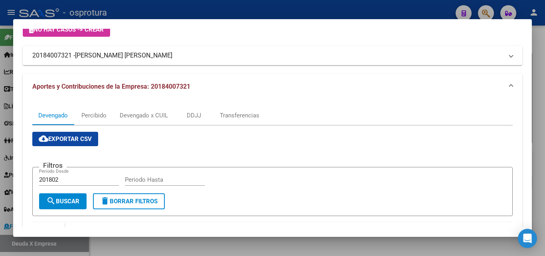
scroll to position [160, 0]
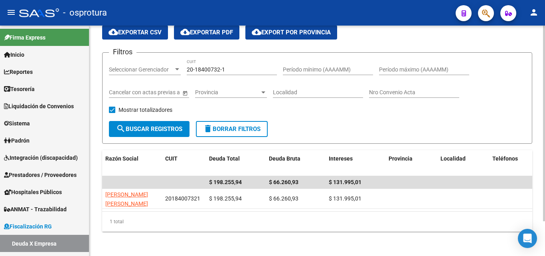
click at [243, 69] on input "20-18400732-1" at bounding box center [232, 69] width 90 height 7
click at [242, 69] on input "20-18400732-1" at bounding box center [232, 69] width 90 height 7
paste input "30-71741572-4"
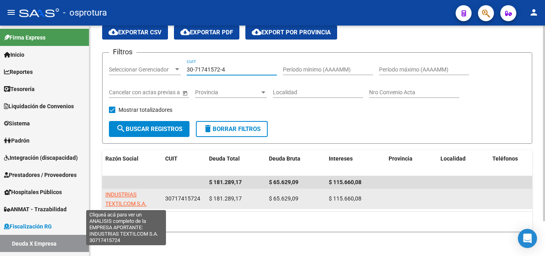
type input "30-71741572-4"
click at [125, 195] on span "INDUSTRIAS TEXTILCOM S.A." at bounding box center [125, 199] width 41 height 16
type textarea "30717415724"
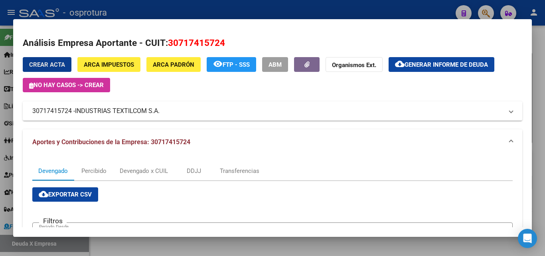
scroll to position [176, 0]
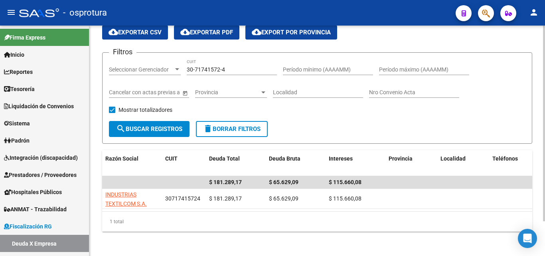
click at [238, 72] on input "30-71741572-4" at bounding box center [232, 69] width 90 height 7
paste input "20-20863536-1"
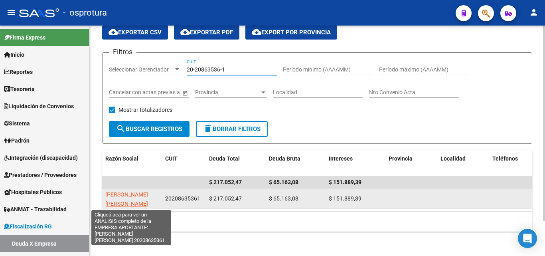
type input "20-20863536-1"
click at [143, 192] on span "[PERSON_NAME] [PERSON_NAME]" at bounding box center [126, 199] width 43 height 16
type textarea "20208635361"
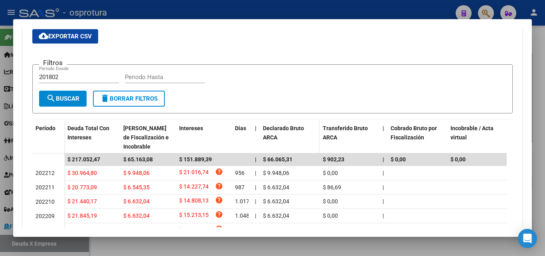
scroll to position [160, 0]
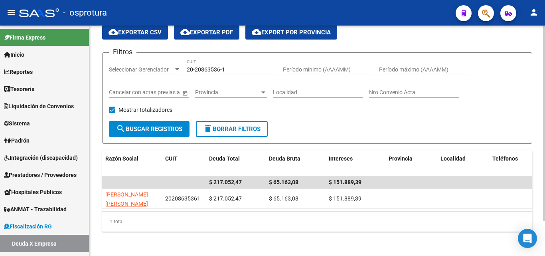
click at [226, 71] on input "20-20863536-1" at bounding box center [232, 69] width 90 height 7
paste input "30-57735081-3"
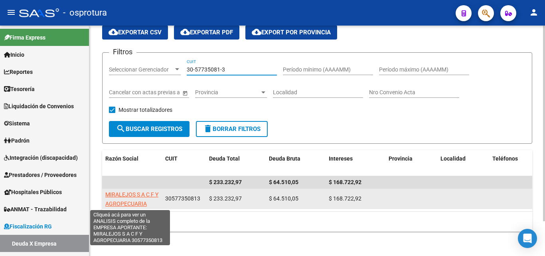
type input "30-57735081-3"
click at [130, 195] on span "MIRALEJOS S A C F Y AGROPECUARIA" at bounding box center [131, 199] width 53 height 16
type textarea "30577350813"
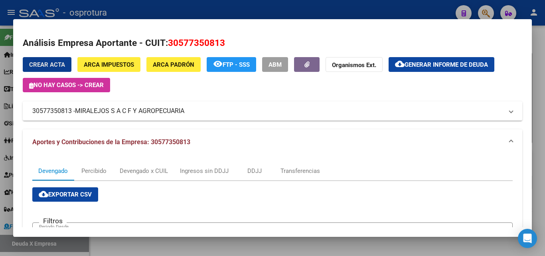
scroll to position [120, 0]
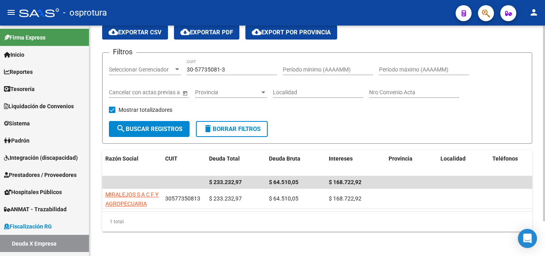
click at [230, 67] on input "30-57735081-3" at bounding box center [232, 69] width 90 height 7
paste input "3-71199160-9"
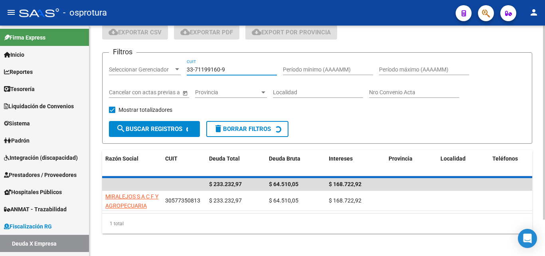
click at [230, 67] on input "33-71199160-9" at bounding box center [232, 69] width 90 height 7
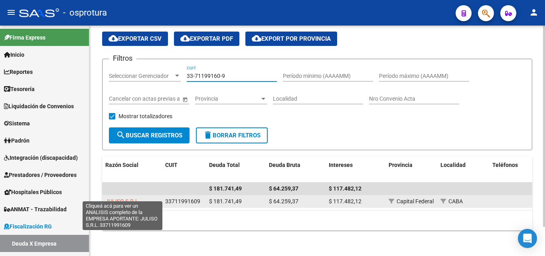
type input "33-71199160-9"
click at [128, 198] on span "JULISO S.R.L." at bounding box center [122, 201] width 35 height 6
type textarea "33711991609"
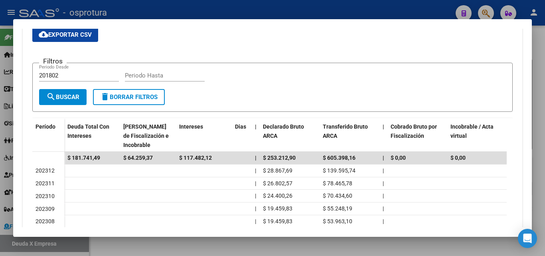
scroll to position [199, 0]
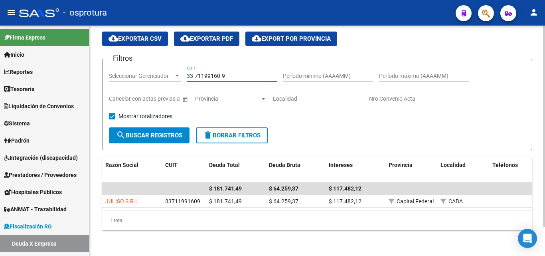
click at [234, 73] on input "33-71199160-9" at bounding box center [232, 76] width 90 height 7
paste input "27-25669727-6"
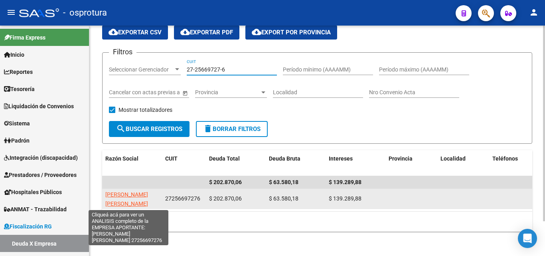
type input "27-25669727-6"
click at [145, 192] on span "[PERSON_NAME] [PERSON_NAME]" at bounding box center [126, 199] width 43 height 16
type textarea "27256697276"
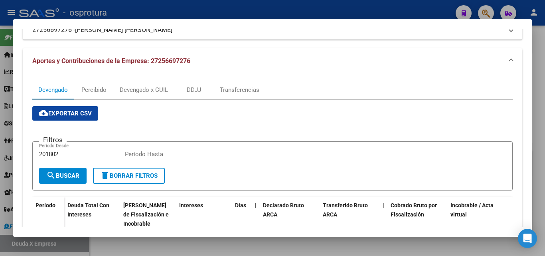
scroll to position [160, 0]
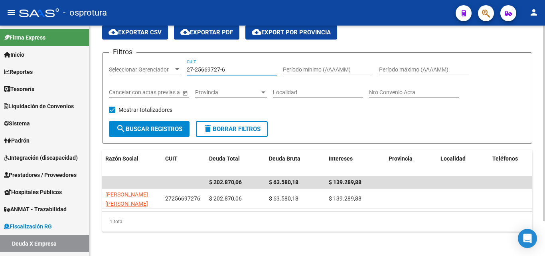
click at [233, 71] on input "27-25669727-6" at bounding box center [232, 69] width 90 height 7
paste input "0-35021513-2"
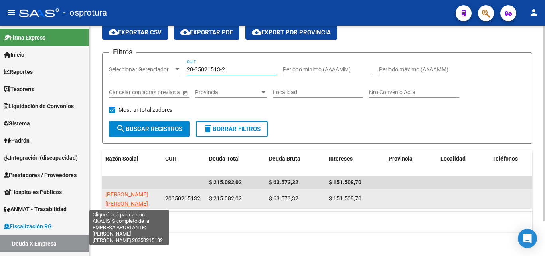
type input "20-35021513-2"
click at [134, 196] on span "[PERSON_NAME] [PERSON_NAME]" at bounding box center [126, 199] width 43 height 16
type textarea "20350215132"
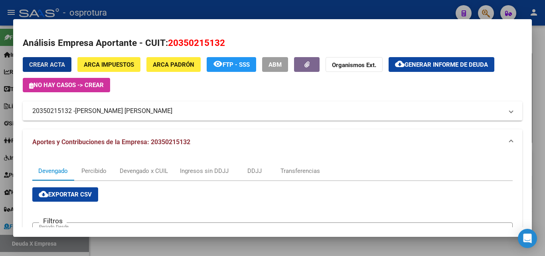
scroll to position [136, 0]
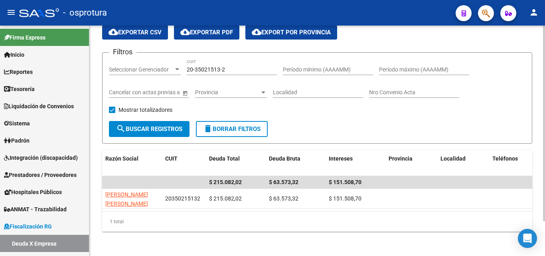
click at [249, 73] on input "20-35021513-2" at bounding box center [232, 69] width 90 height 7
paste input "30-69580033-5"
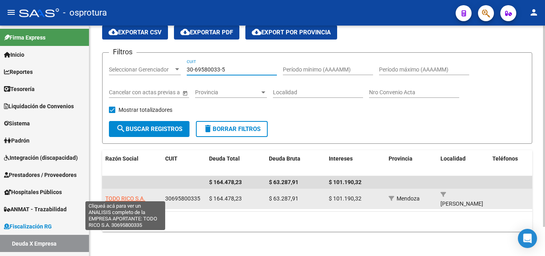
type input "30-69580033-5"
click at [122, 196] on span "TODO RICO S.A." at bounding box center [125, 198] width 40 height 6
type textarea "30695800335"
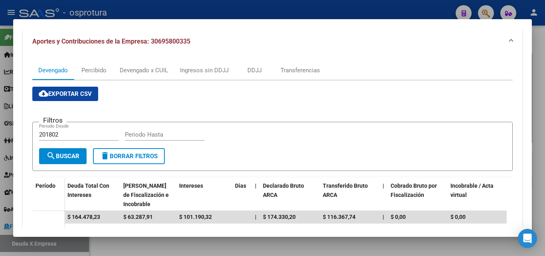
scroll to position [199, 0]
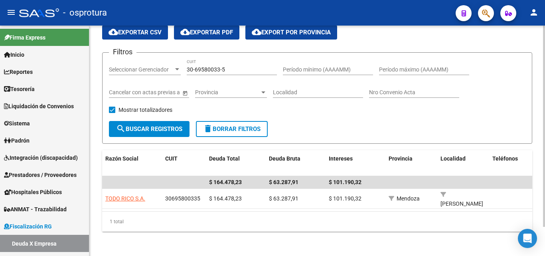
click at [239, 71] on input "30-69580033-5" at bounding box center [232, 69] width 90 height 7
paste input "3-71751479-9"
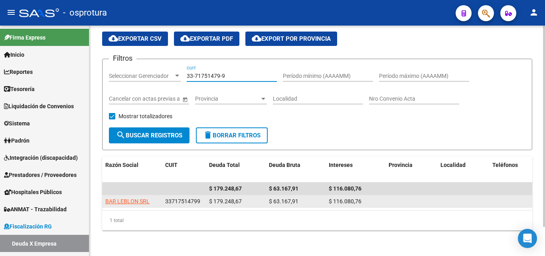
type input "33-71751479-9"
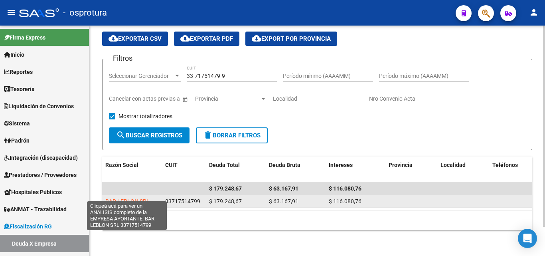
click at [142, 198] on span "BAR LEBLON SRL" at bounding box center [127, 201] width 44 height 6
type textarea "33717514799"
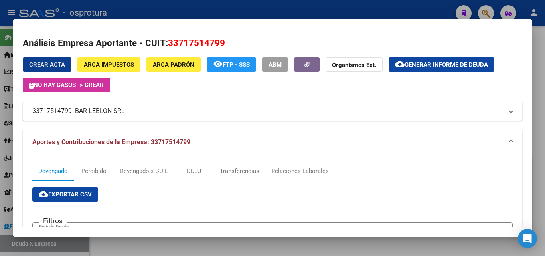
scroll to position [120, 0]
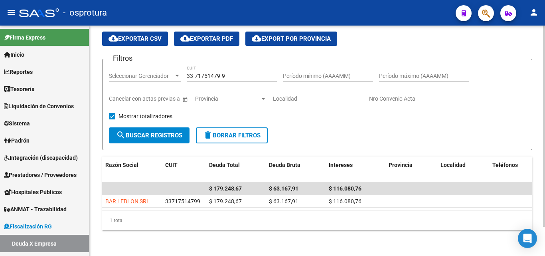
click at [239, 73] on input "33-71751479-9" at bounding box center [232, 76] width 90 height 7
paste input "27-30201462-6"
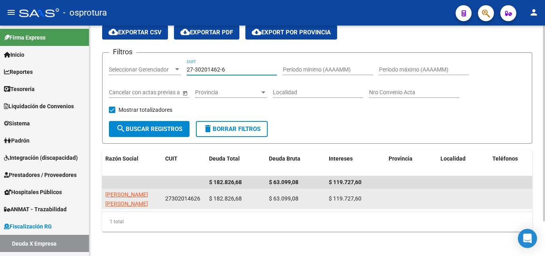
type input "27-30201462-6"
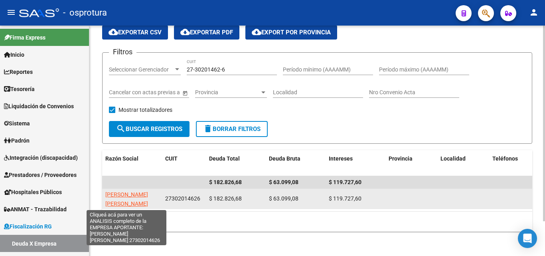
click at [138, 197] on span "[PERSON_NAME] [PERSON_NAME]" at bounding box center [126, 199] width 43 height 16
type textarea "27302014626"
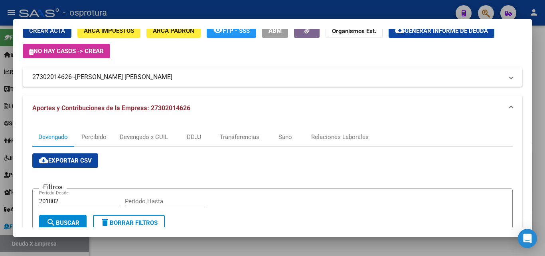
scroll to position [160, 0]
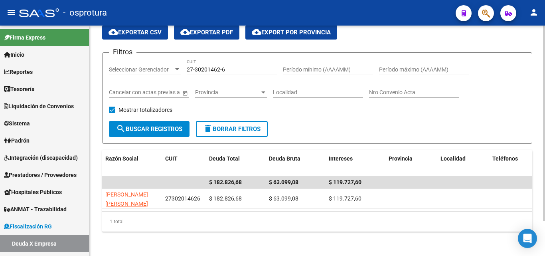
click at [233, 67] on input "27-30201462-6" at bounding box center [232, 69] width 90 height 7
paste input "30-71149708-7"
type input "30-71149708-7"
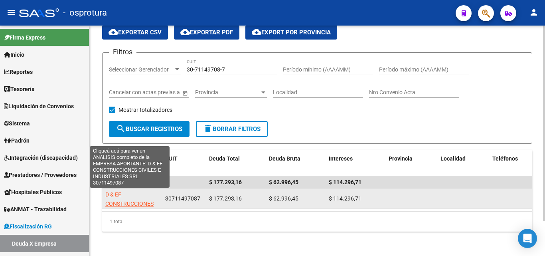
click at [142, 200] on span "D & EF CONSTRUCCIONES CIVILES E INDUSTRIALES SRL" at bounding box center [129, 208] width 49 height 34
type textarea "30711497087"
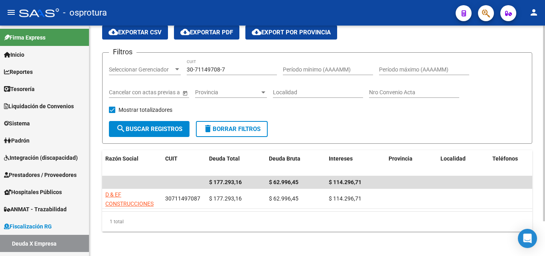
click at [252, 69] on input "30-71149708-7" at bounding box center [232, 69] width 90 height 7
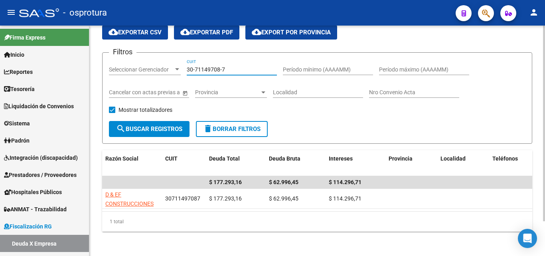
paste input "336640-0"
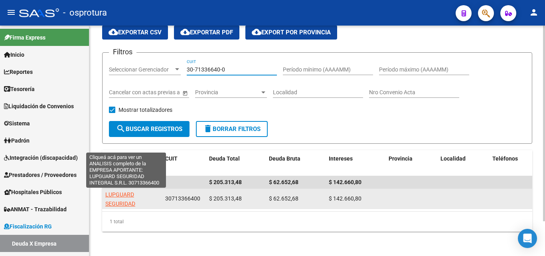
type input "30-71336640-0"
click at [130, 201] on span "LUPGUARD SEGURIDAD INTEGRAL S.R.L." at bounding box center [126, 203] width 42 height 25
type textarea "30713366400"
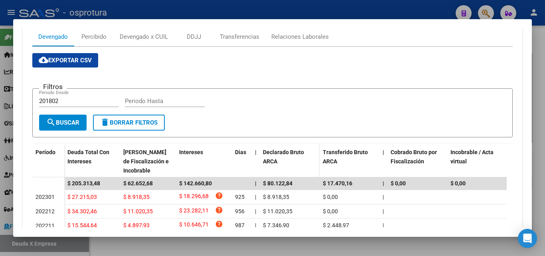
scroll to position [151, 0]
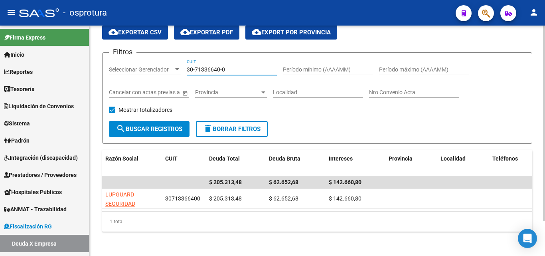
click at [227, 71] on input "30-71336640-0" at bounding box center [232, 69] width 90 height 7
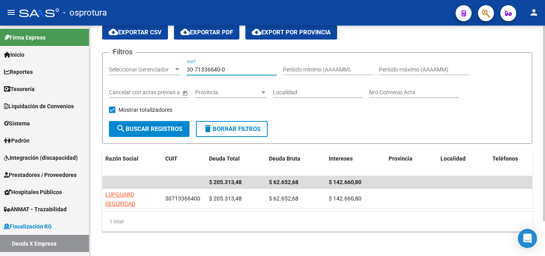
paste input "147923-2"
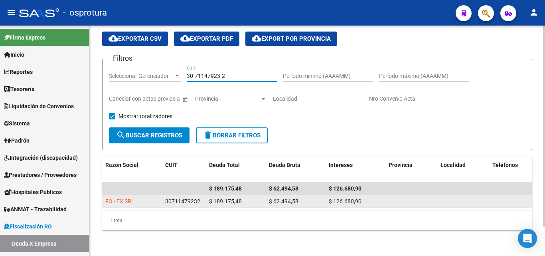
type input "30-71147923-2"
click at [120, 198] on app-link-go-to "FO - EX SRL" at bounding box center [119, 201] width 29 height 9
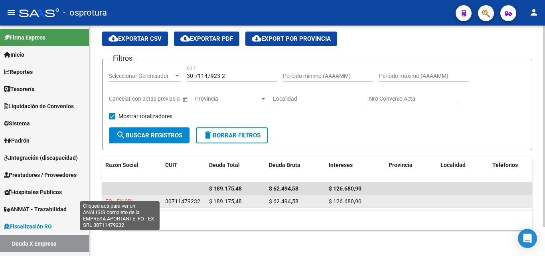
click at [120, 198] on span "FO - EX SRL" at bounding box center [119, 201] width 29 height 6
copy span "EX"
type textarea "30711479232"
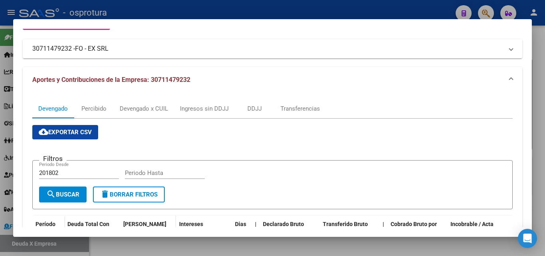
scroll to position [120, 0]
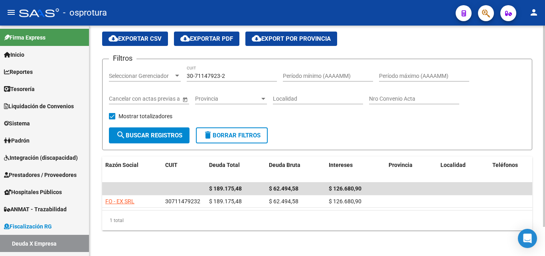
click at [224, 73] on input "30-71147923-2" at bounding box center [232, 76] width 90 height 7
paste input "65343007-4"
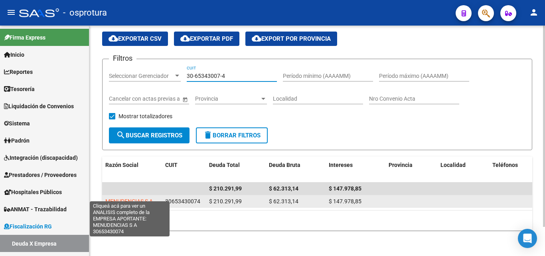
type input "30-65343007-4"
click at [144, 198] on span "MENUDENCIAS S A" at bounding box center [128, 201] width 47 height 6
type textarea "30653430074"
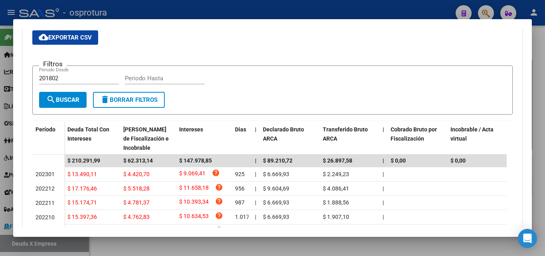
scroll to position [160, 0]
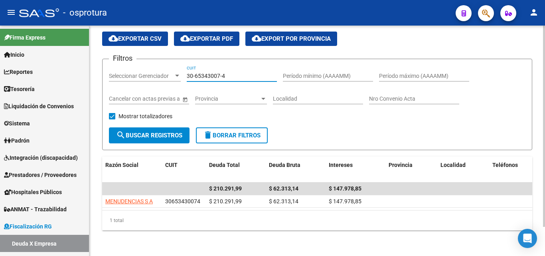
click at [236, 73] on input "30-65343007-4" at bounding box center [232, 76] width 90 height 7
paste input "71653094-5"
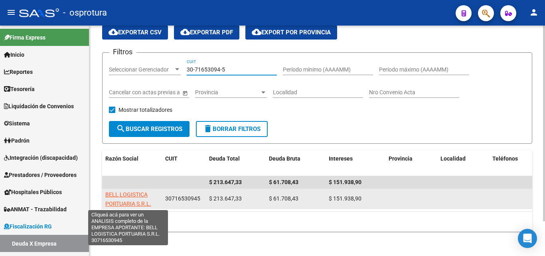
type input "30-71653094-5"
click at [135, 195] on span "BELL LOGISTICA PORTUARIA S.R.L." at bounding box center [128, 199] width 46 height 16
type textarea "30716530945"
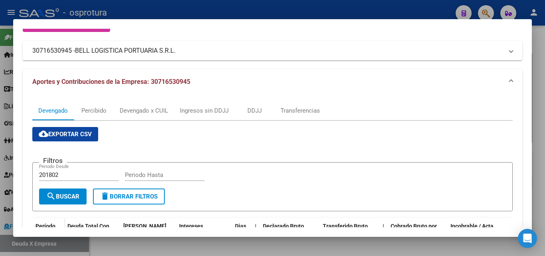
scroll to position [120, 0]
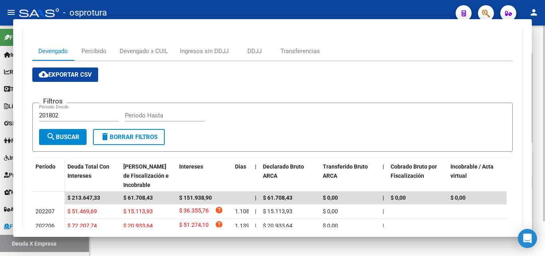
click at [223, 65] on div "30-71653094-5 CUIT" at bounding box center [232, 67] width 90 height 16
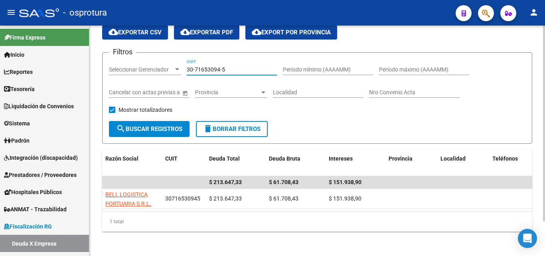
click at [229, 71] on input "30-71653094-5" at bounding box center [232, 69] width 90 height 7
paste input "54432077-3"
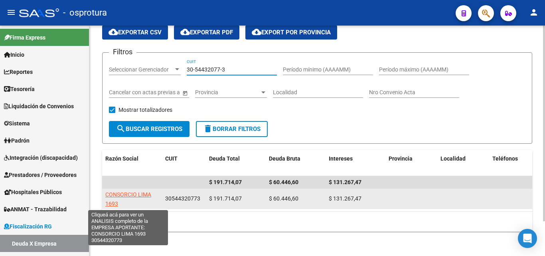
type input "30-54432077-3"
click at [141, 196] on span "CONSORCIO LIMA 1693" at bounding box center [128, 199] width 46 height 16
type textarea "30544320773"
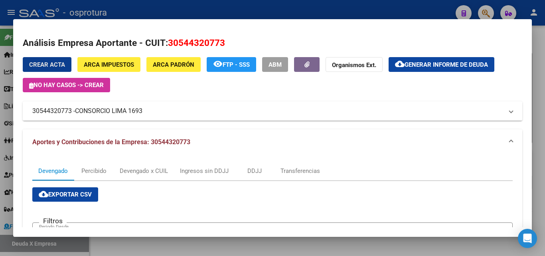
scroll to position [136, 0]
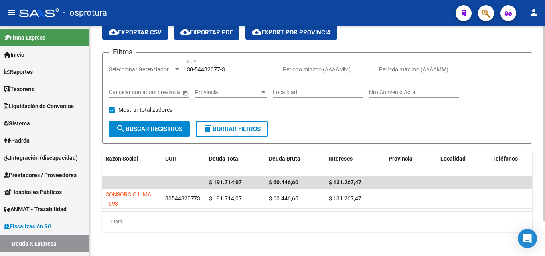
click at [238, 73] on div "30-54432077-3 CUIT" at bounding box center [232, 67] width 90 height 16
click at [236, 71] on input "30-54432077-3" at bounding box center [232, 69] width 90 height 7
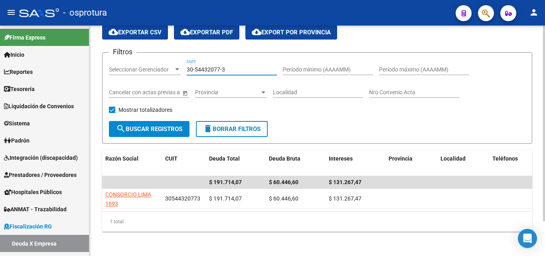
paste input "3-70891842-9"
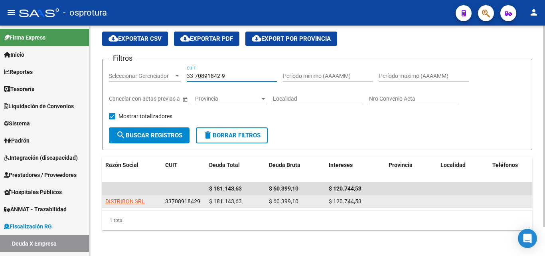
type input "33-70891842-9"
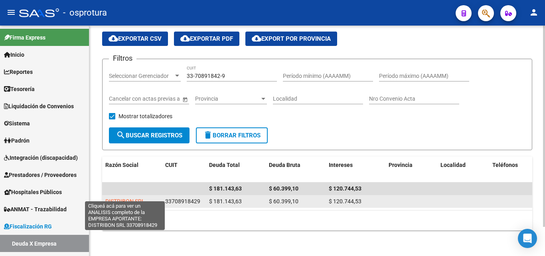
click at [132, 198] on span "DISTRIBON SRL" at bounding box center [124, 201] width 39 height 6
type textarea "33708918429"
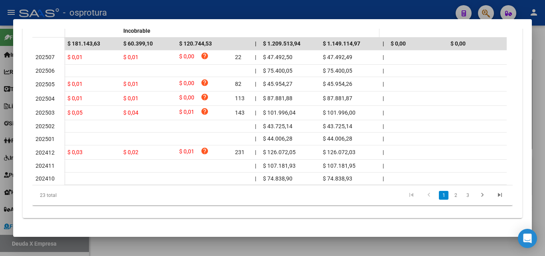
scroll to position [279, 0]
click at [451, 199] on link "2" at bounding box center [456, 195] width 10 height 9
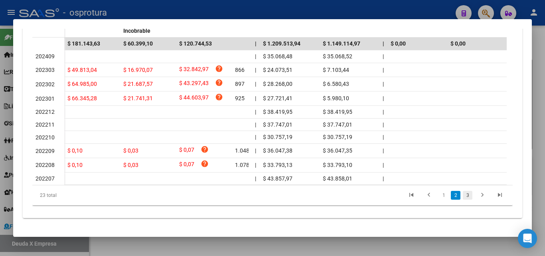
click at [463, 198] on link "3" at bounding box center [468, 195] width 10 height 9
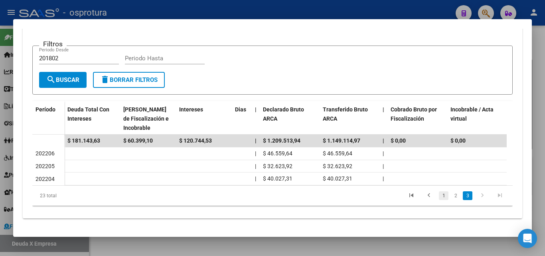
click at [439, 199] on link "1" at bounding box center [444, 195] width 10 height 9
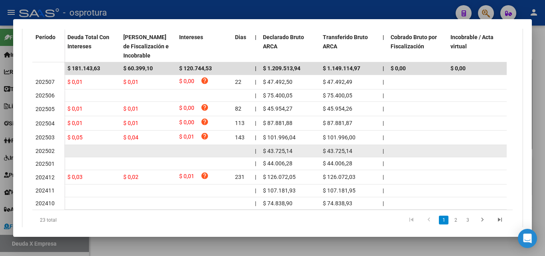
scroll to position [262, 0]
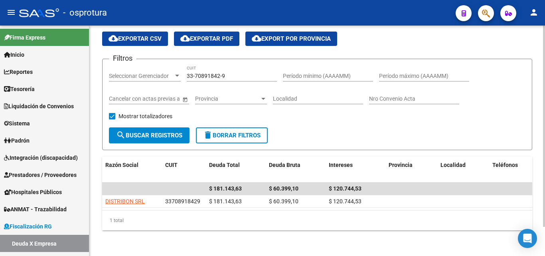
click at [237, 74] on div "33-70891842-9 CUIT" at bounding box center [232, 73] width 90 height 16
click at [237, 73] on input "33-70891842-9" at bounding box center [232, 76] width 90 height 7
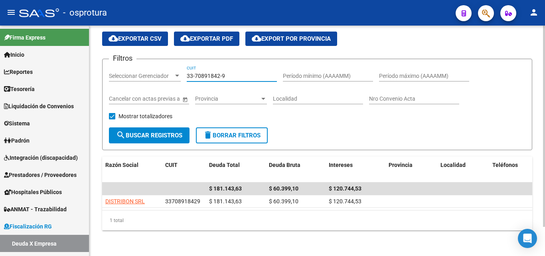
paste input "0-71422377-8"
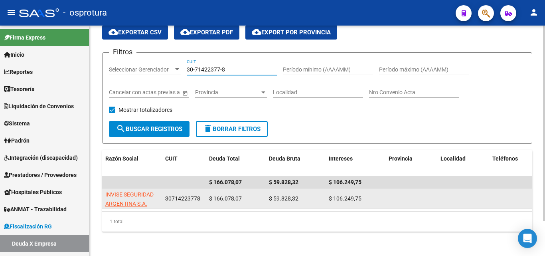
type input "30-71422377-8"
click at [150, 198] on app-link-go-to "INVISE SEGURIDAD ARGENTINA S.A." at bounding box center [131, 199] width 53 height 18
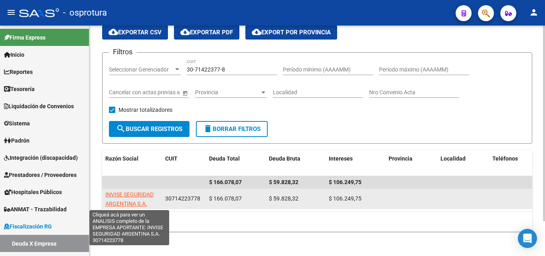
click at [148, 196] on span "INVISE SEGURIDAD ARGENTINA S.A." at bounding box center [129, 199] width 48 height 16
type textarea "30714223778"
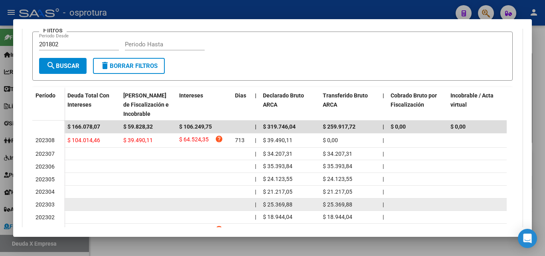
scroll to position [199, 0]
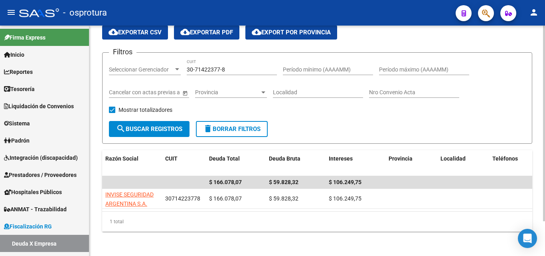
click at [227, 75] on div "30-71422377-8 CUIT" at bounding box center [232, 70] width 90 height 23
click at [228, 72] on input "30-71422377-8" at bounding box center [232, 69] width 90 height 7
paste input "3-70891842-9"
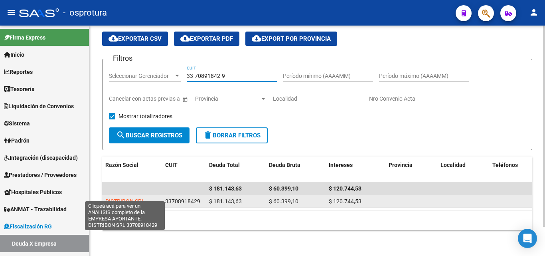
type input "33-70891842-9"
click at [135, 198] on span "DISTRIBON SRL" at bounding box center [124, 201] width 39 height 6
type textarea "33708918429"
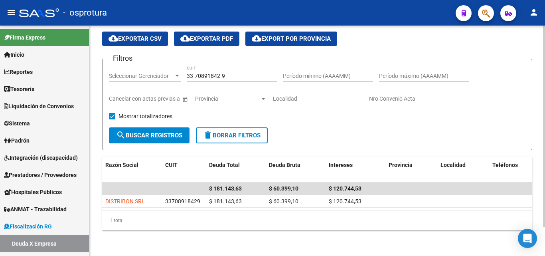
click at [242, 73] on input "33-70891842-9" at bounding box center [232, 76] width 90 height 7
paste input "0-71758748-7"
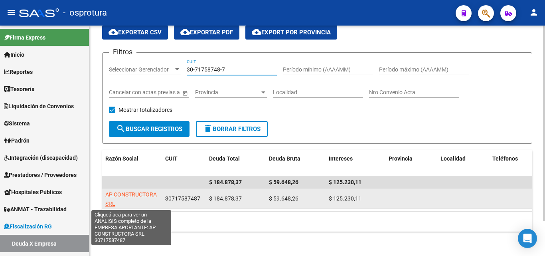
type input "30-71758748-7"
click at [133, 193] on span "AP CONSTRUCTORA SRL" at bounding box center [130, 199] width 51 height 16
type textarea "30717587487"
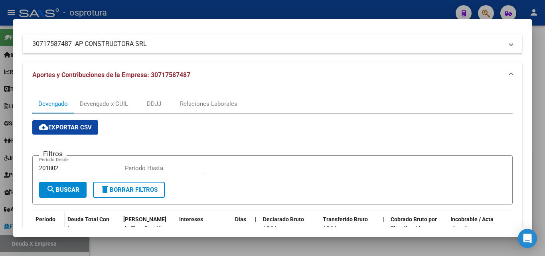
scroll to position [160, 0]
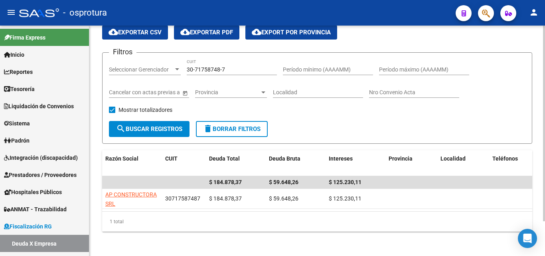
click at [236, 69] on input "30-71758748-7" at bounding box center [232, 69] width 90 height 7
paste input "407374-1"
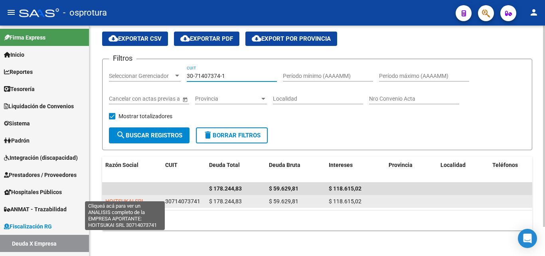
type input "30-71407374-1"
click at [140, 198] on span "HOITSUKAI SRL" at bounding box center [124, 201] width 39 height 6
type textarea "30714073741"
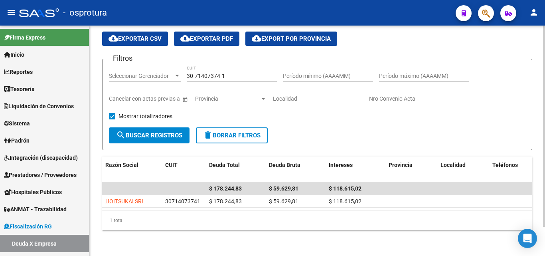
click at [244, 73] on input "30-71407374-1" at bounding box center [232, 76] width 90 height 7
paste input "20-94115107-9"
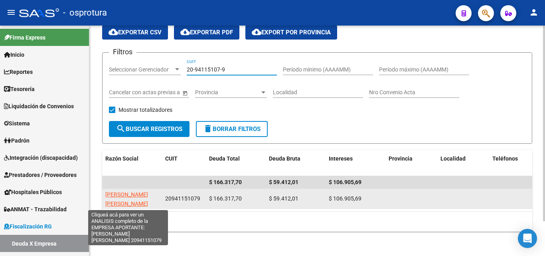
type input "20-94115107-9"
click at [118, 200] on span "[PERSON_NAME] [PERSON_NAME]" at bounding box center [126, 199] width 43 height 16
type textarea "20941151079"
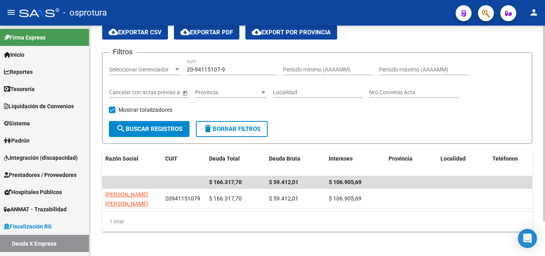
click at [237, 66] on input "20-94115107-9" at bounding box center [232, 69] width 90 height 7
click at [238, 66] on input "20-94115107-9" at bounding box center [232, 69] width 90 height 7
click at [238, 67] on input "20-94115107-9" at bounding box center [232, 69] width 90 height 7
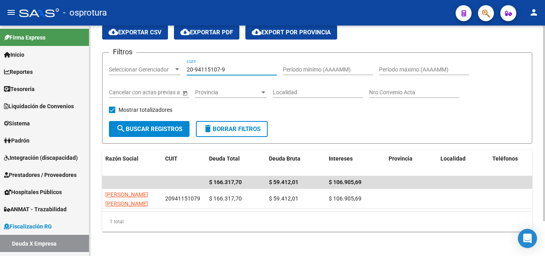
paste input "3-1690152"
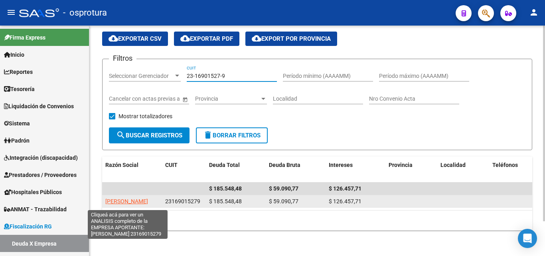
type input "23-16901527-9"
click at [134, 198] on span "[PERSON_NAME]" at bounding box center [126, 201] width 43 height 6
type textarea "23169015279"
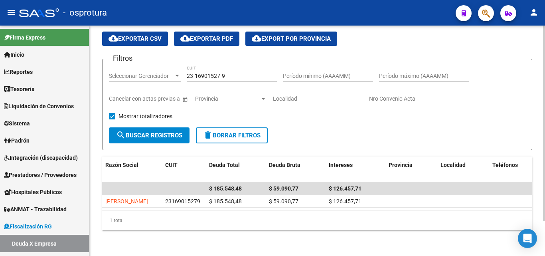
click at [235, 73] on input "23-16901527-9" at bounding box center [232, 76] width 90 height 7
paste input "30-70725735-7"
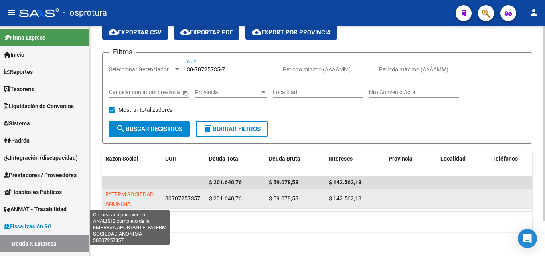
type input "30-70725735-7"
click at [139, 193] on span "FATERM SOCIEDAD ANONIMA" at bounding box center [129, 199] width 48 height 16
type textarea "30707257357"
